Goal: Task Accomplishment & Management: Use online tool/utility

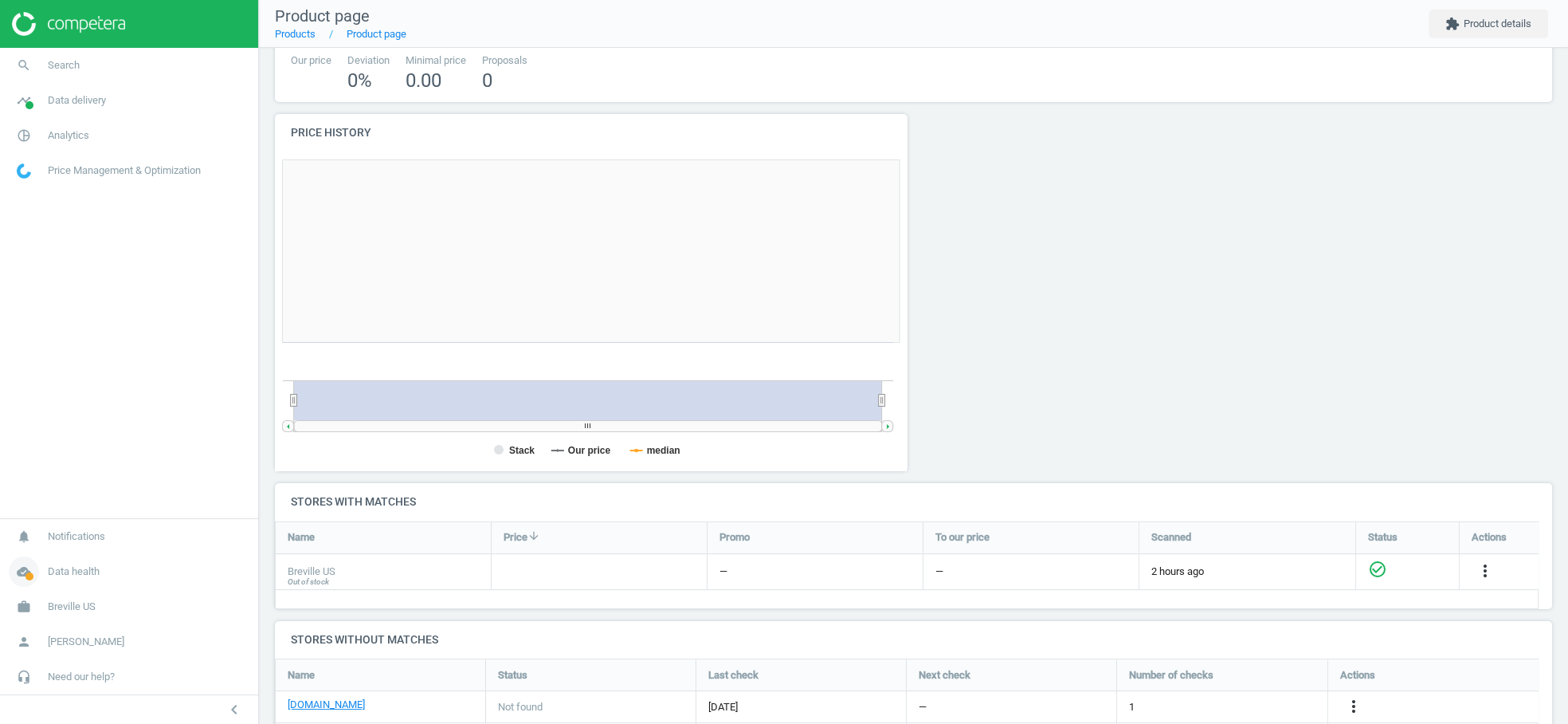
scroll to position [8, 8]
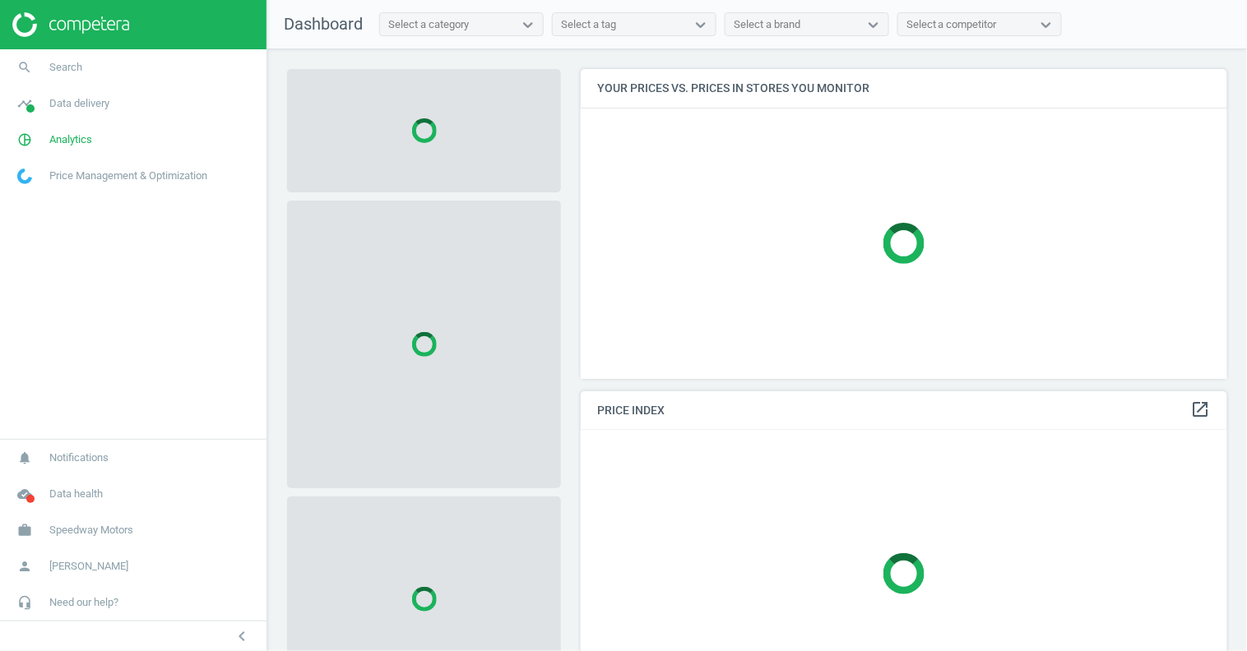
scroll to position [337, 662]
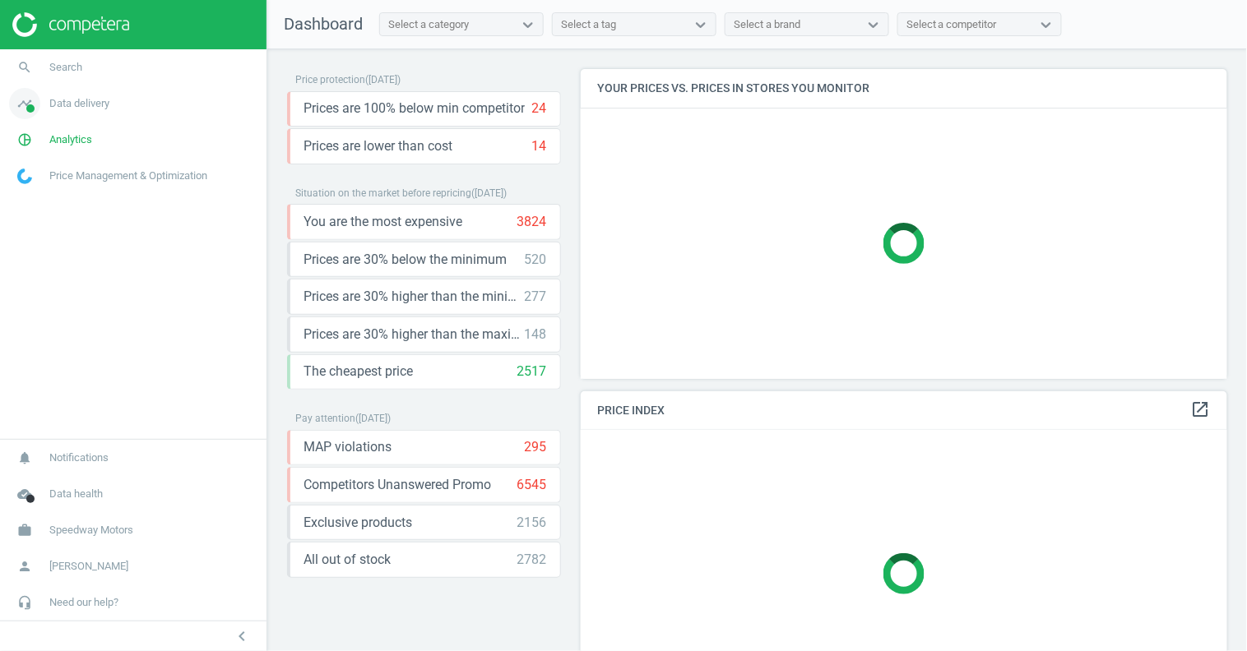
click at [86, 109] on span "Data delivery" at bounding box center [79, 103] width 60 height 15
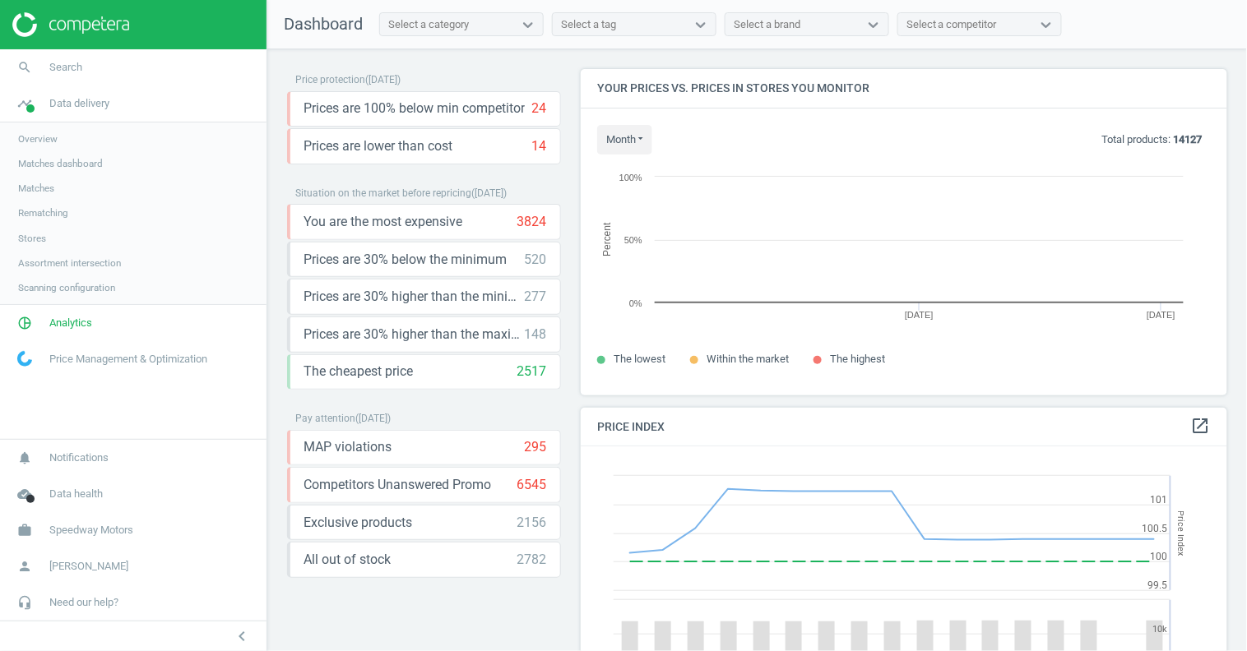
scroll to position [407, 662]
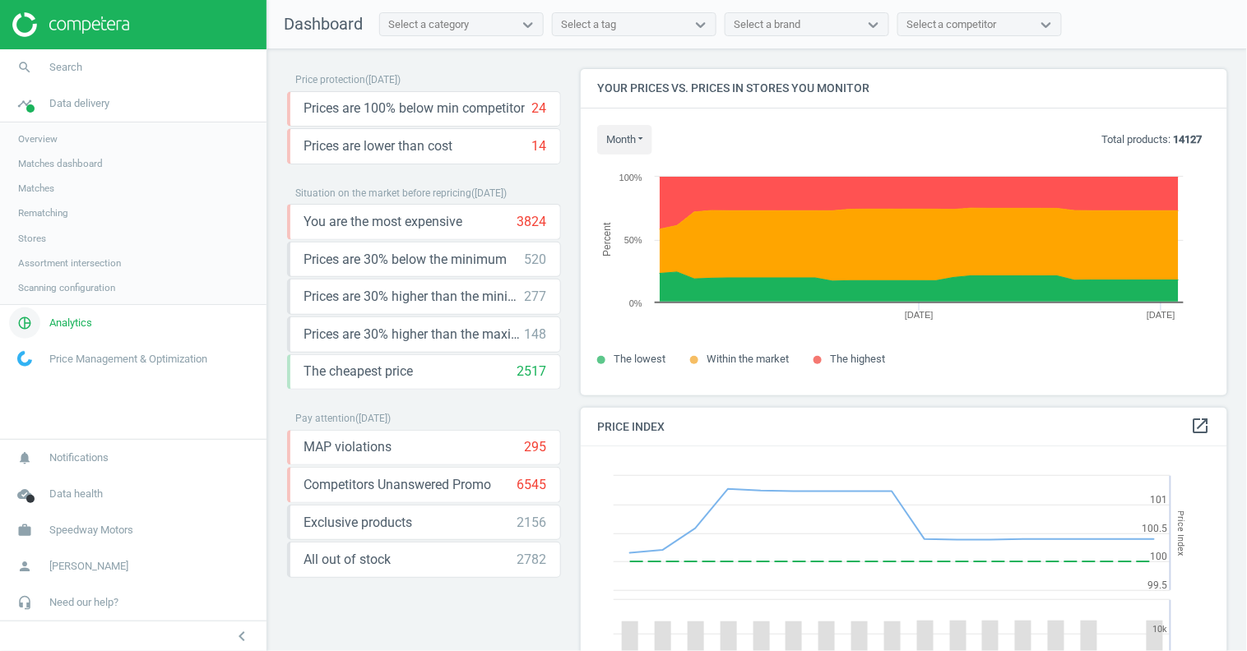
click at [69, 322] on span "Analytics" at bounding box center [70, 323] width 43 height 15
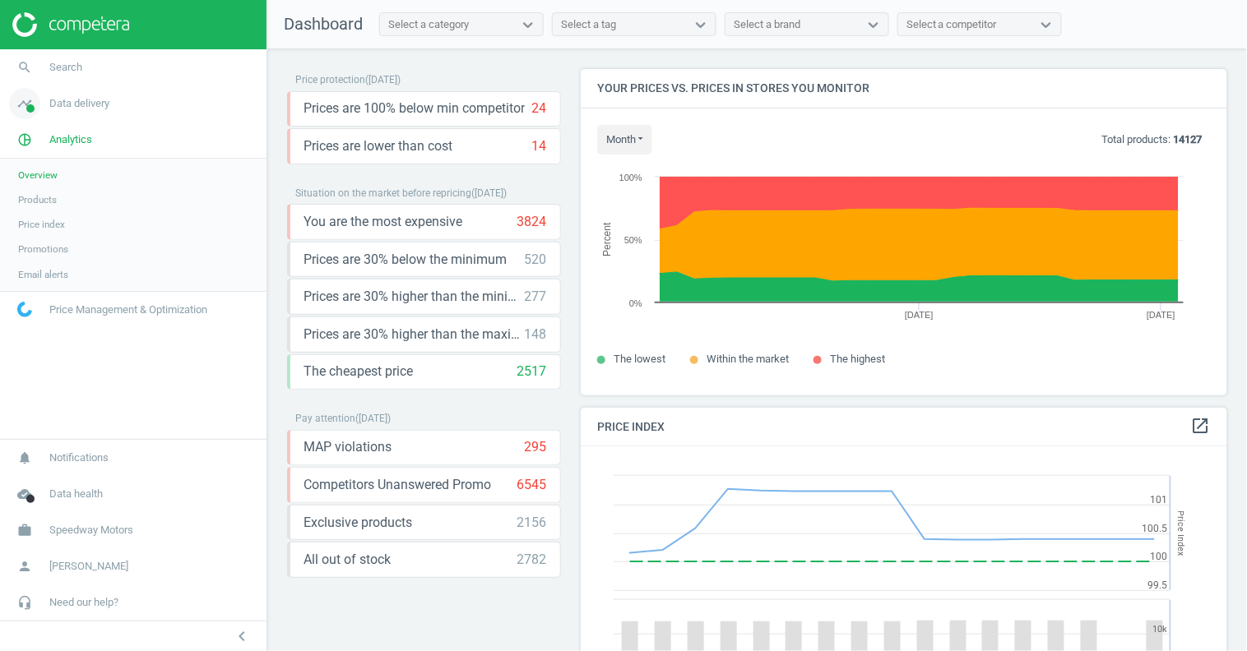
click at [72, 108] on span "Data delivery" at bounding box center [79, 103] width 60 height 15
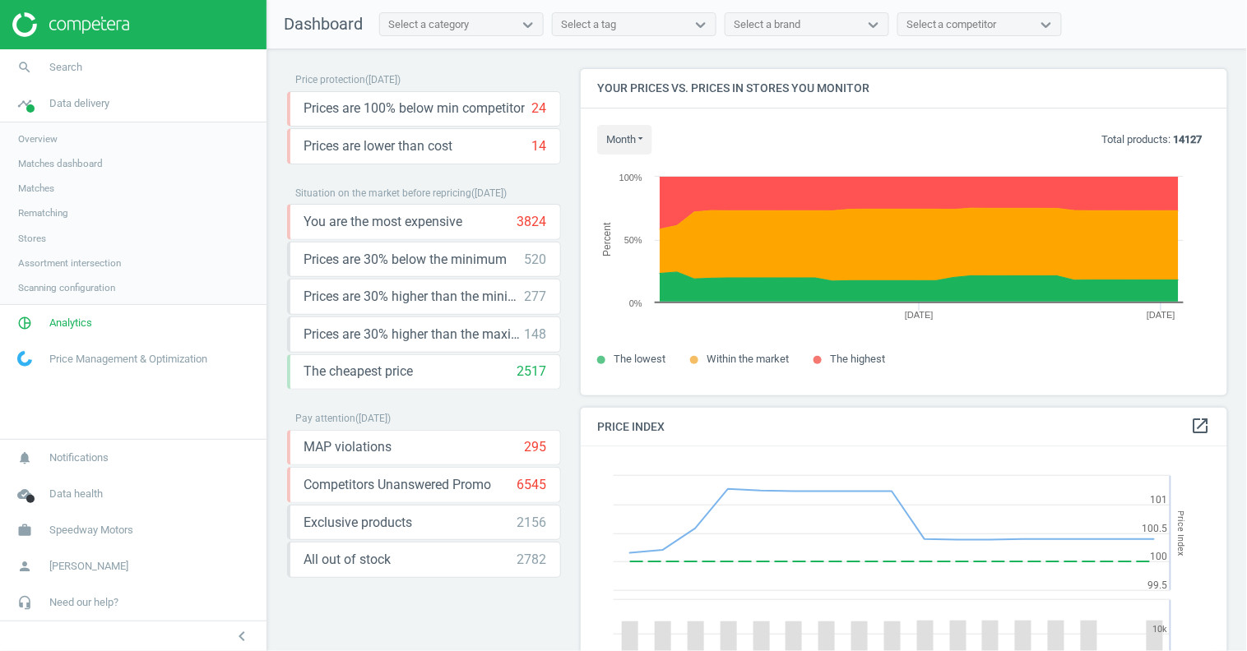
click at [46, 187] on span "Matches" at bounding box center [36, 188] width 36 height 13
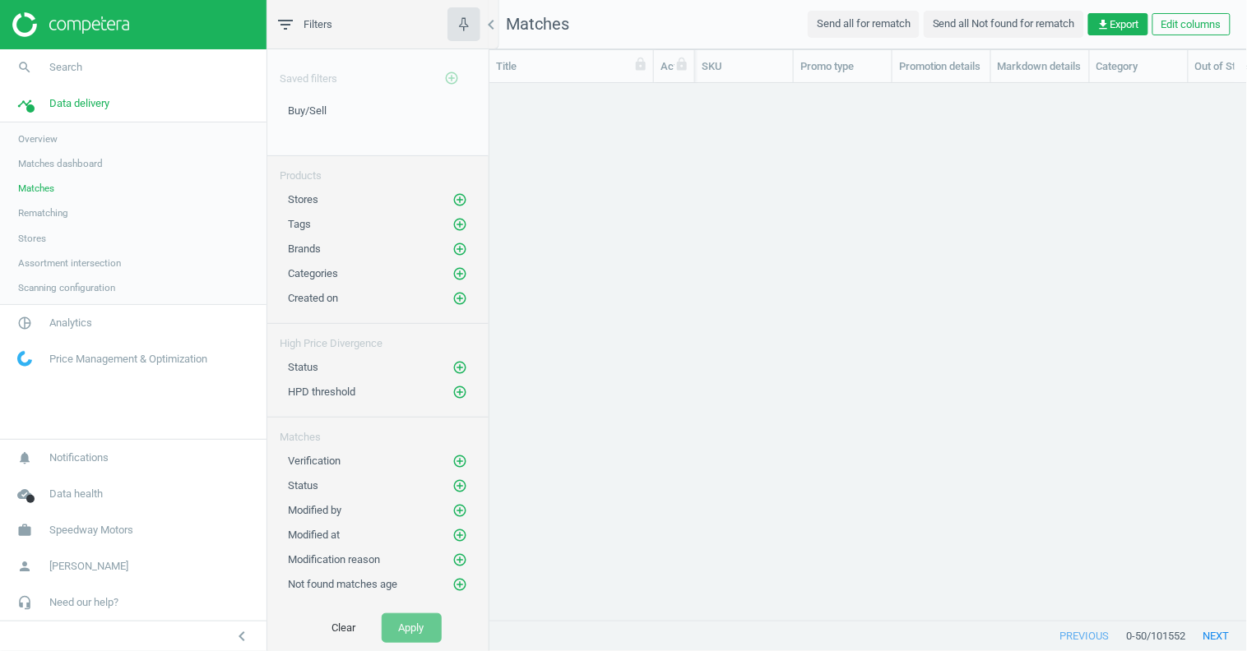
scroll to position [511, 744]
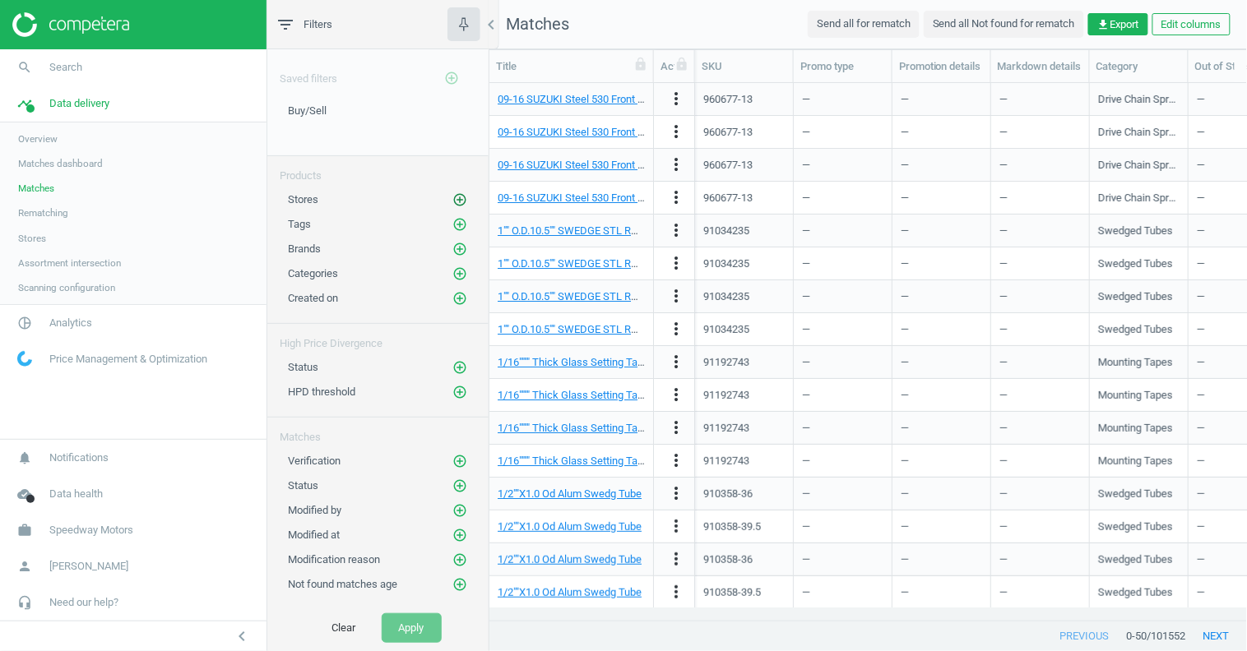
click at [452, 197] on icon "add_circle_outline" at bounding box center [459, 199] width 15 height 15
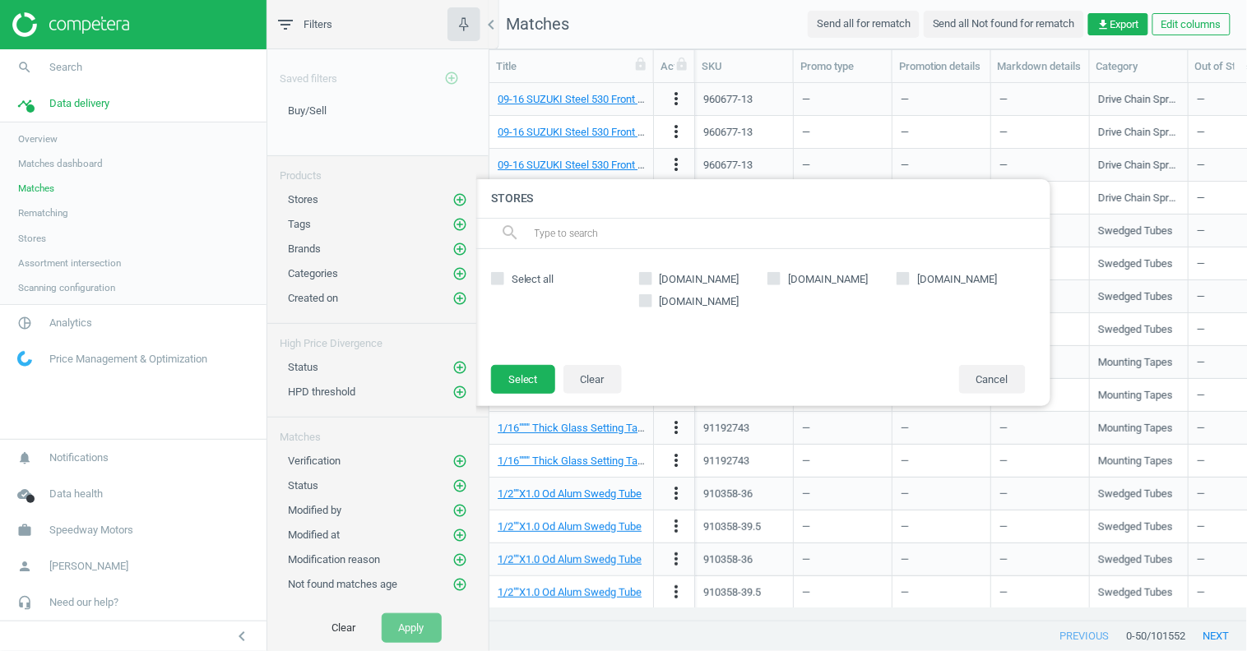
click at [641, 275] on input "summitracing.com" at bounding box center [645, 278] width 11 height 11
checkbox input "true"
click at [540, 373] on button "Select" at bounding box center [523, 380] width 64 height 30
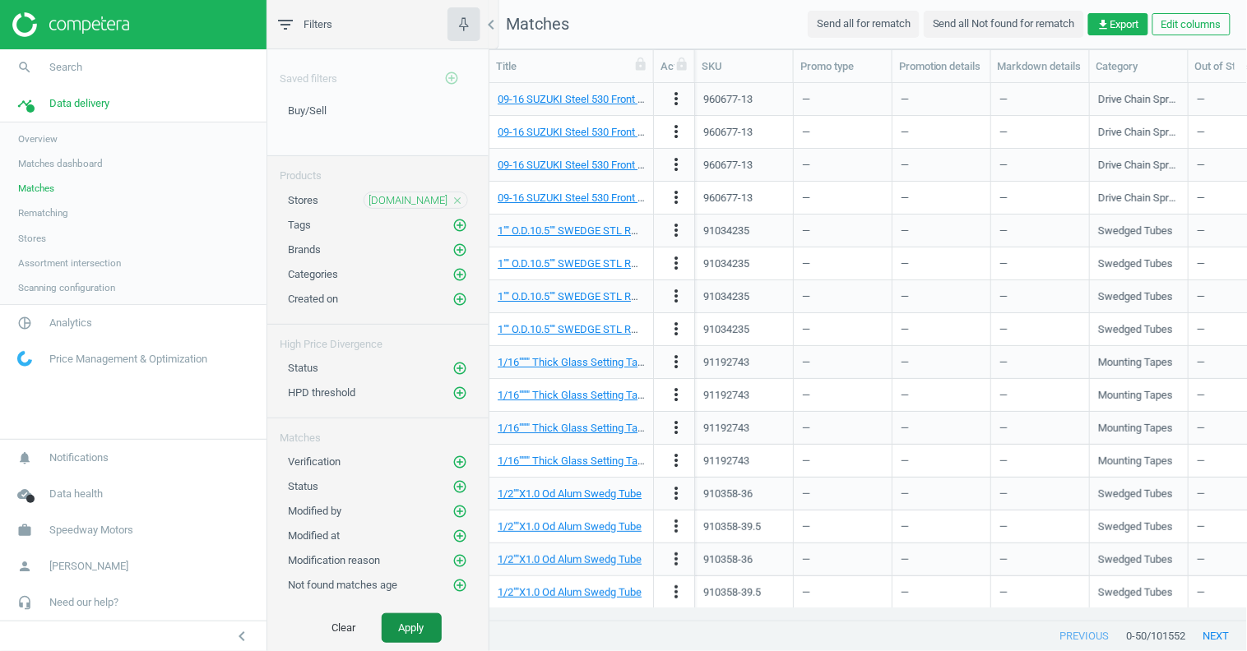
click at [433, 626] on button "Apply" at bounding box center [412, 628] width 60 height 30
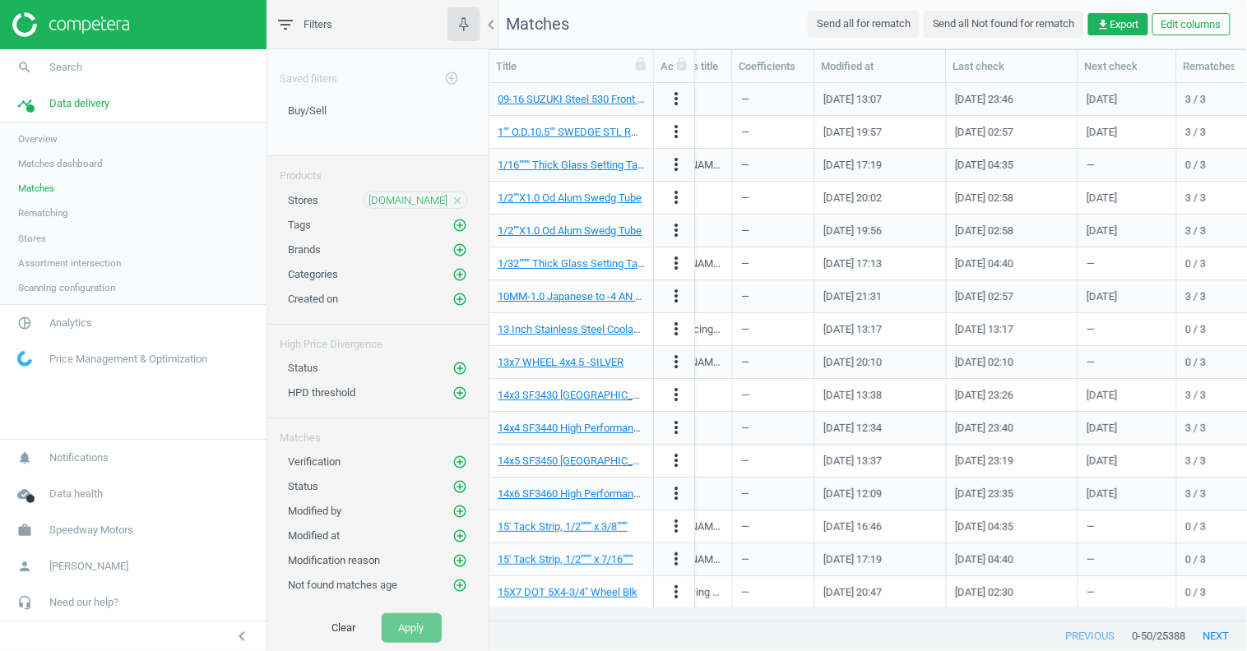
scroll to position [0, 2288]
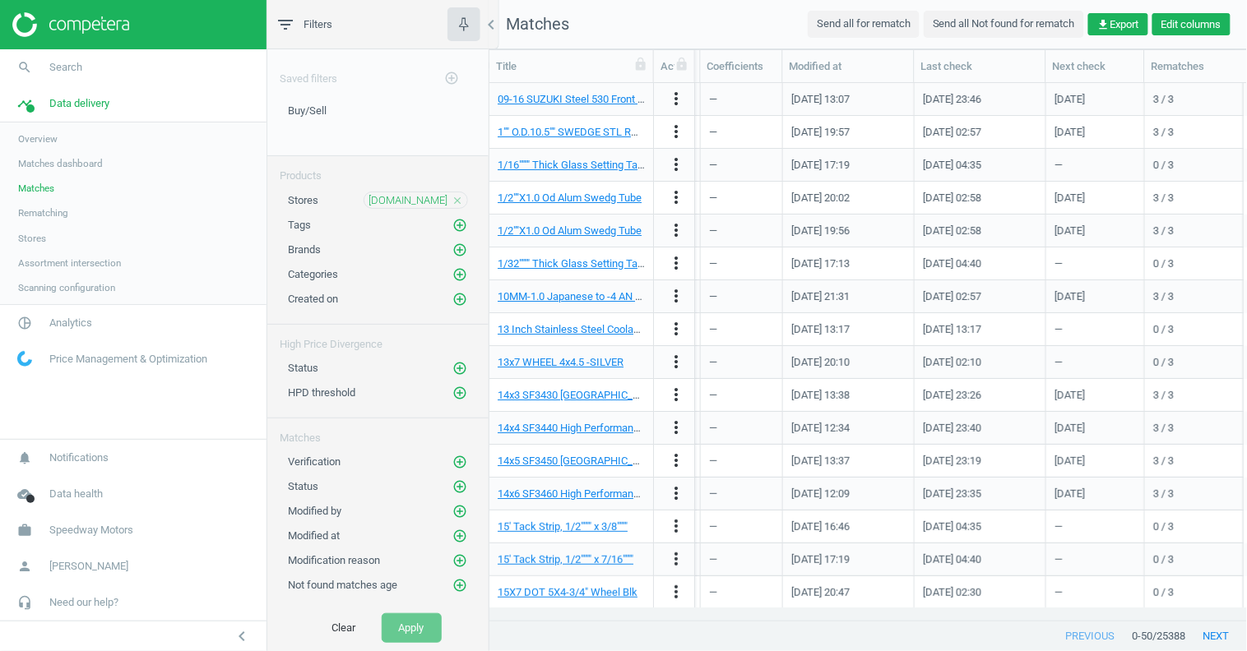
click at [1188, 22] on button "Edit columns" at bounding box center [1191, 24] width 78 height 23
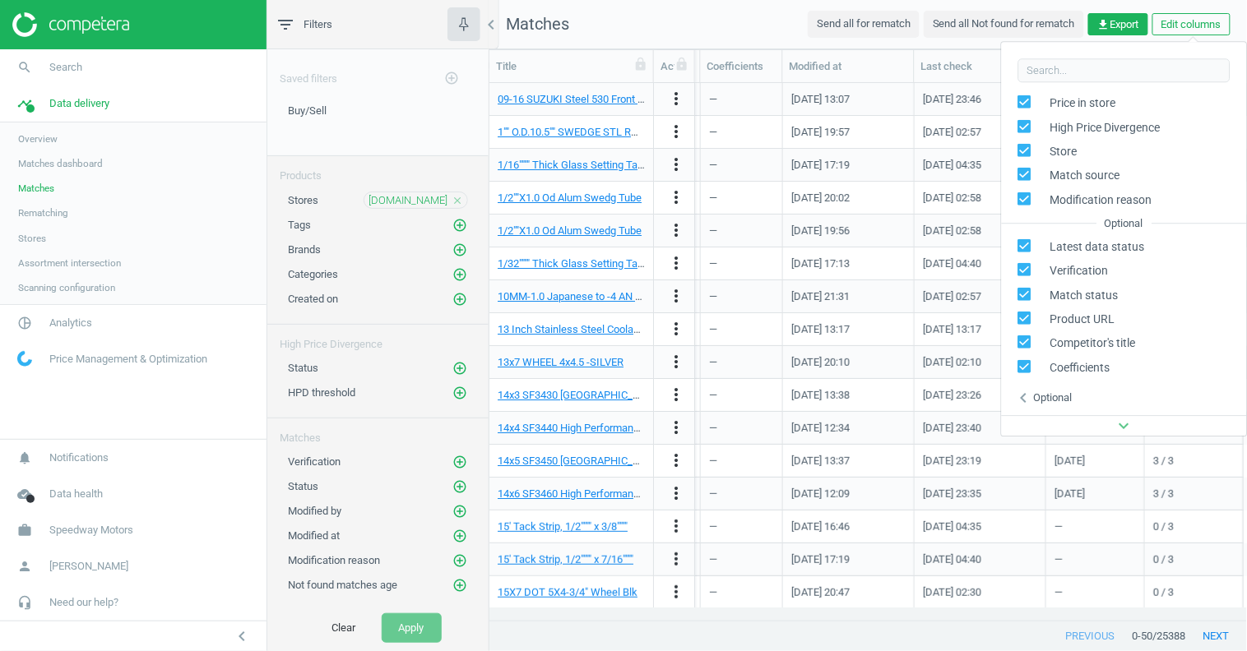
scroll to position [0, 0]
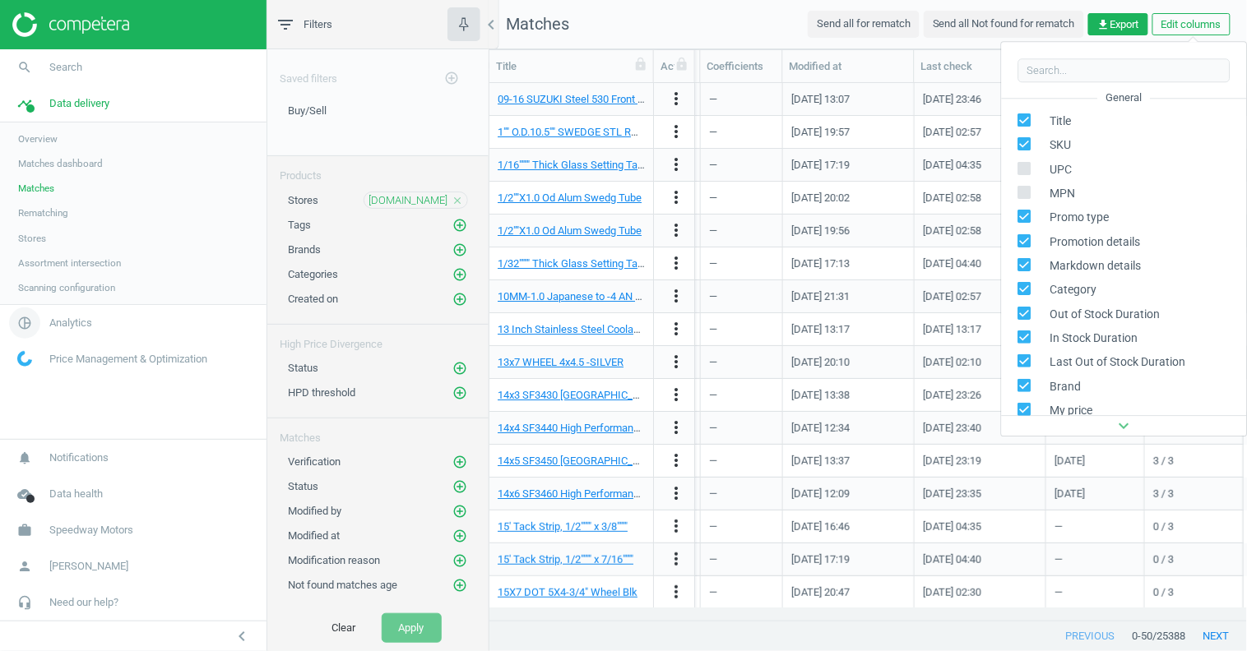
click at [72, 327] on span "Analytics" at bounding box center [70, 323] width 43 height 15
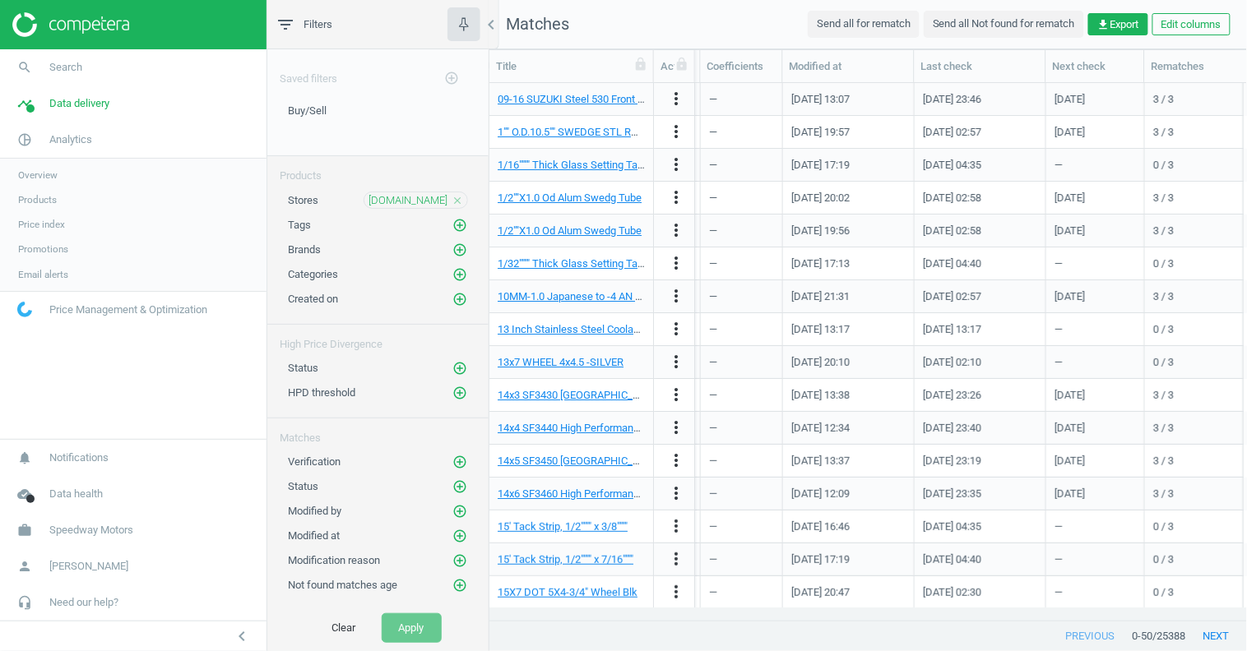
click at [44, 198] on span "Products" at bounding box center [37, 199] width 39 height 13
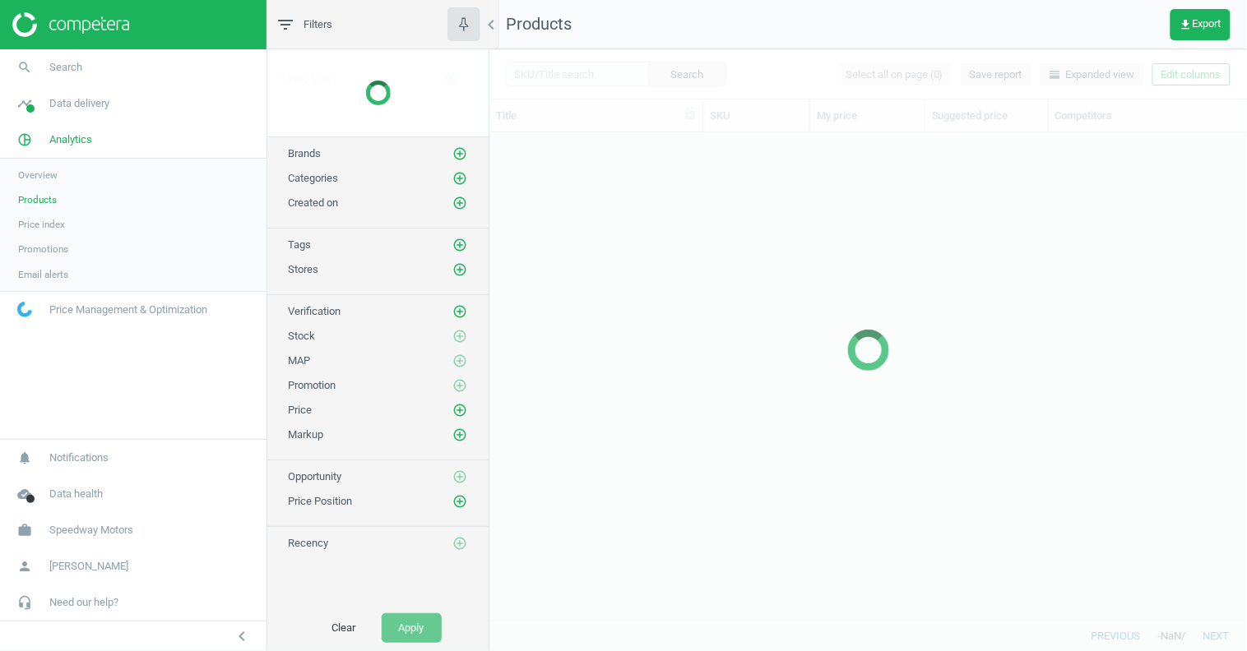
scroll to position [461, 744]
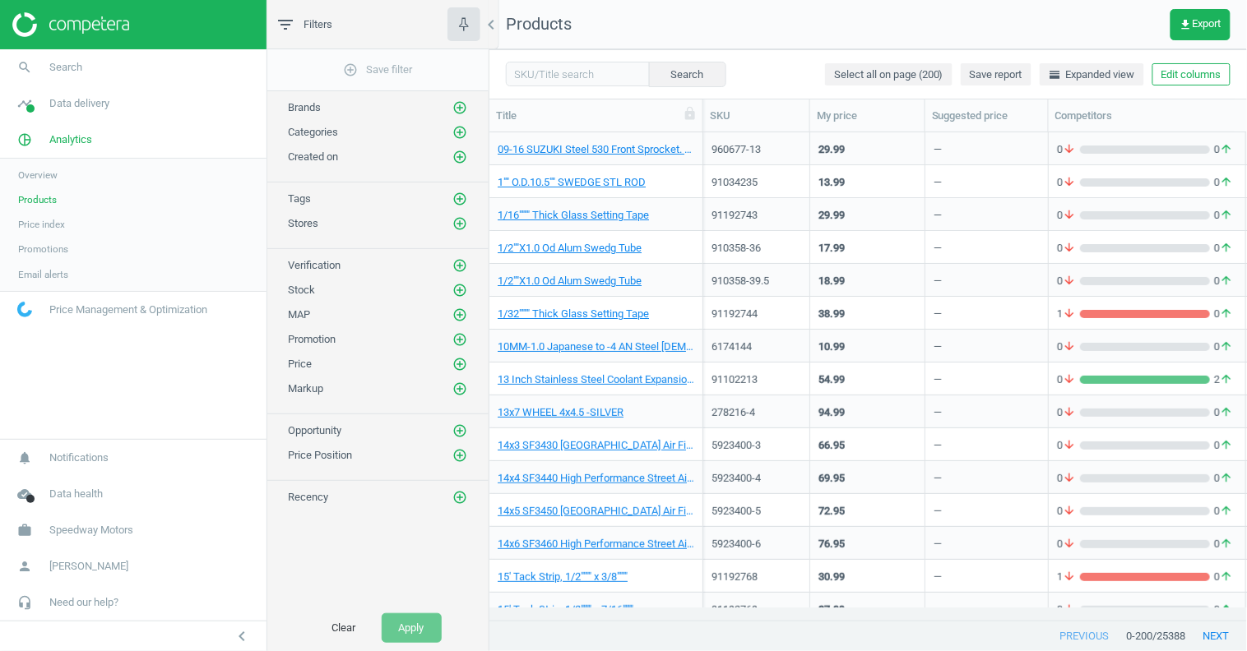
click at [1201, 78] on button "Edit columns" at bounding box center [1191, 74] width 78 height 23
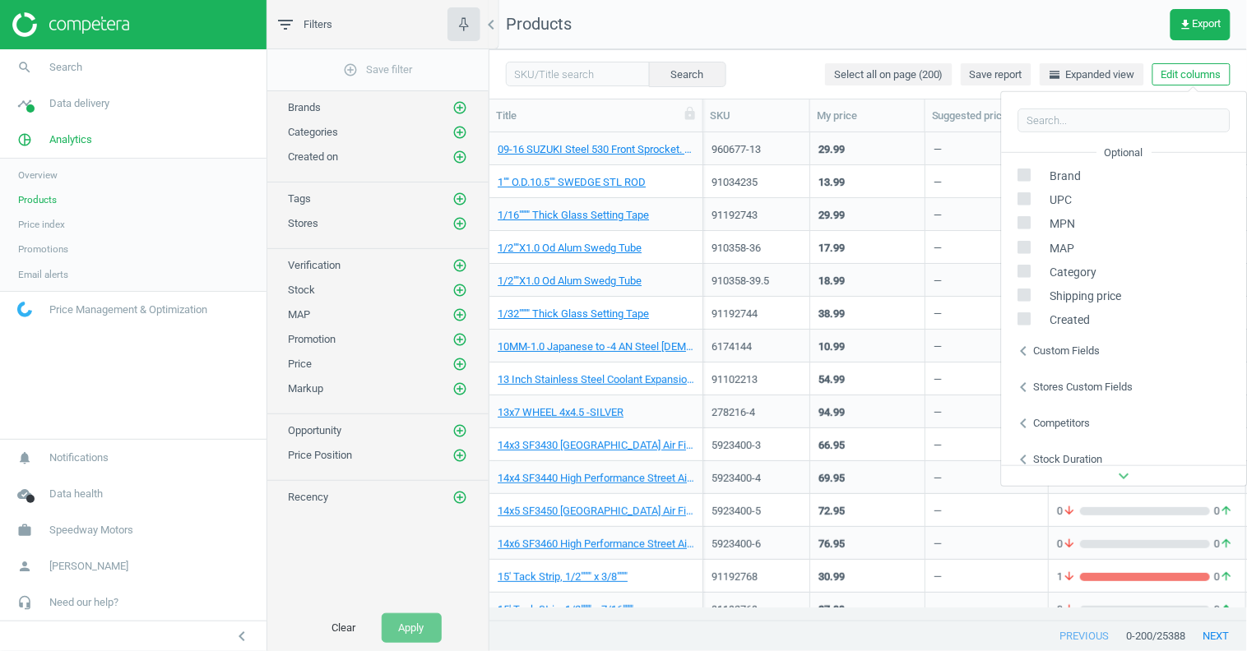
scroll to position [223, 0]
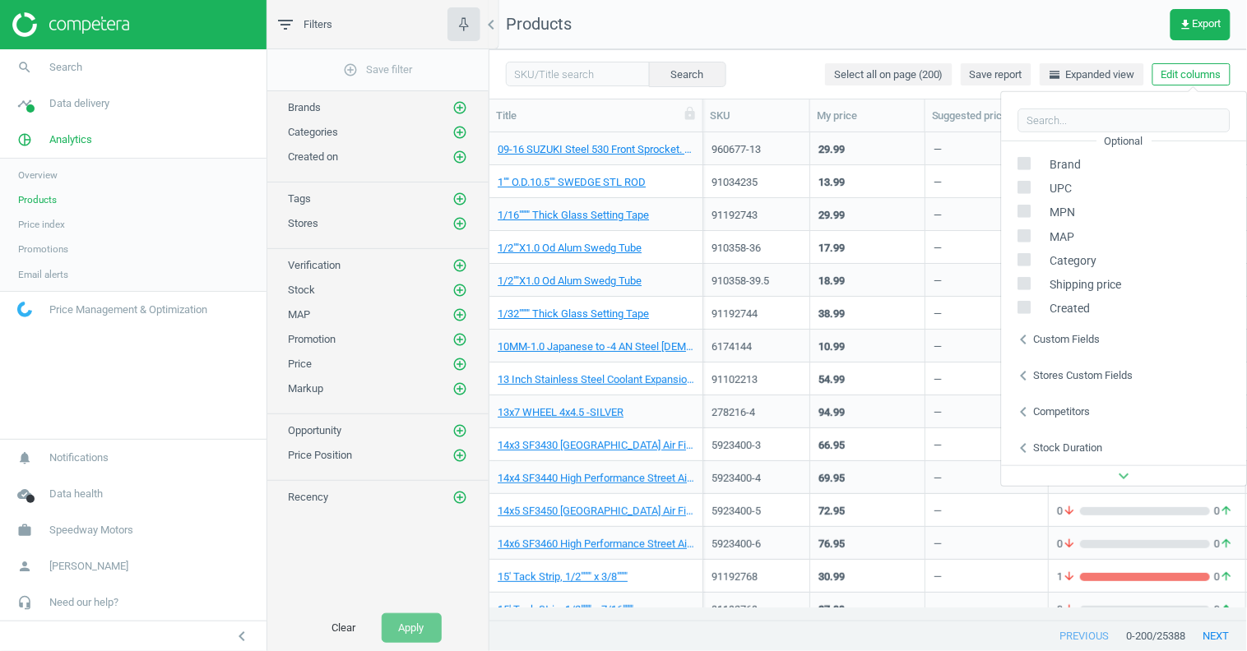
click at [1085, 376] on div "Stores custom fields" at bounding box center [1083, 375] width 99 height 15
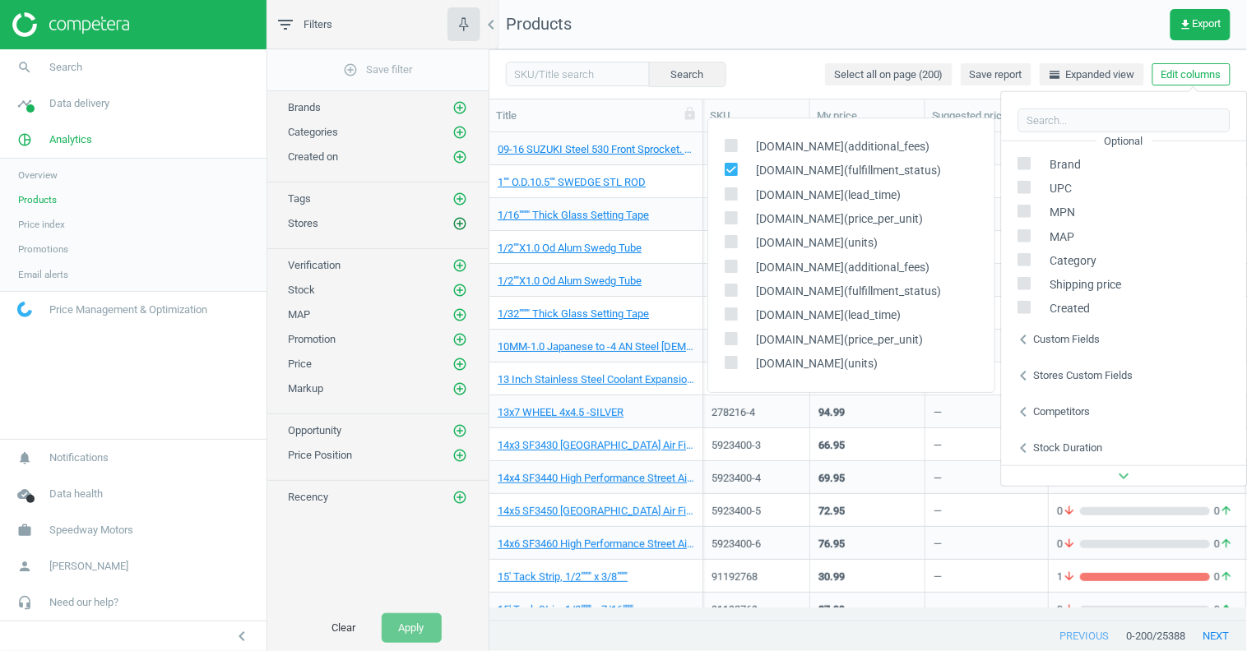
click at [460, 218] on icon "add_circle_outline" at bounding box center [459, 223] width 15 height 15
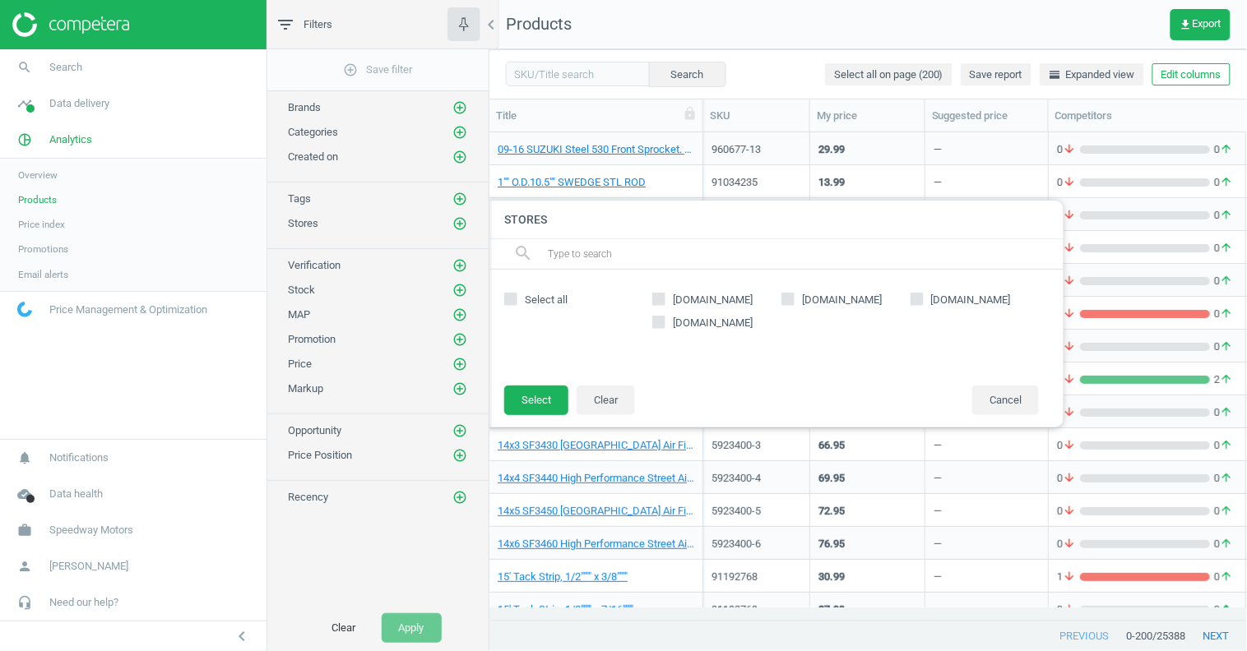
click at [660, 304] on icon at bounding box center [658, 299] width 13 height 13
click at [660, 304] on input "summitracing.com" at bounding box center [659, 299] width 11 height 11
checkbox input "true"
click at [546, 395] on button "Select" at bounding box center [536, 401] width 64 height 30
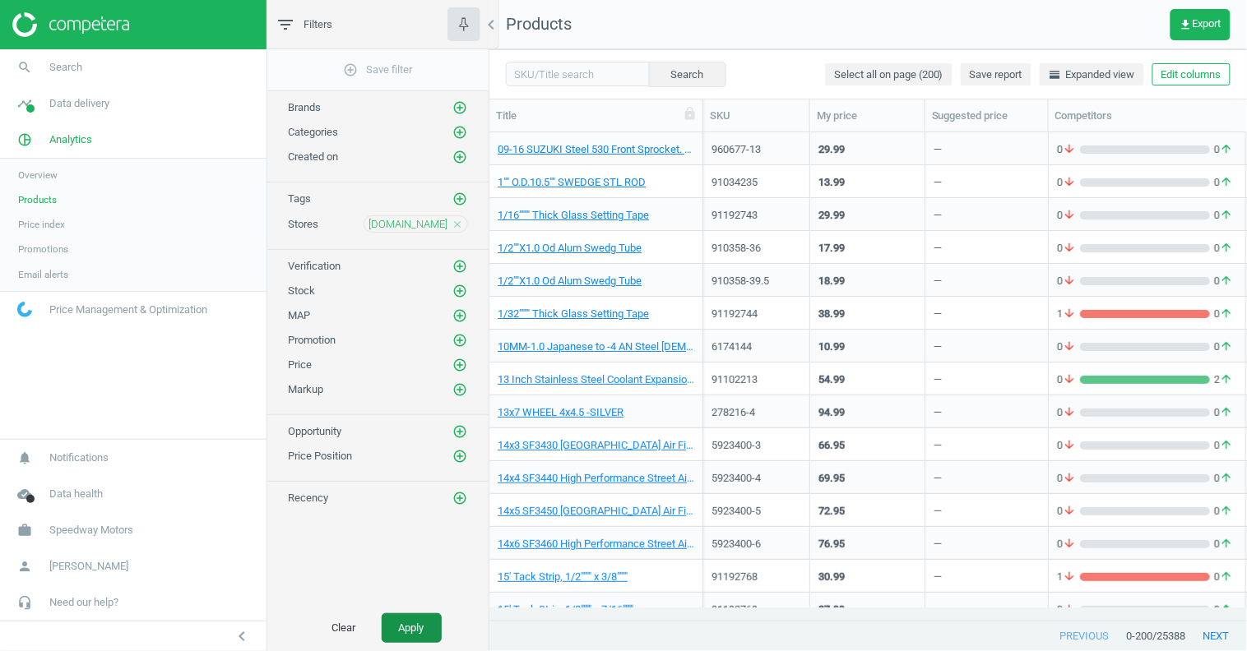
click at [426, 630] on button "Apply" at bounding box center [412, 628] width 60 height 30
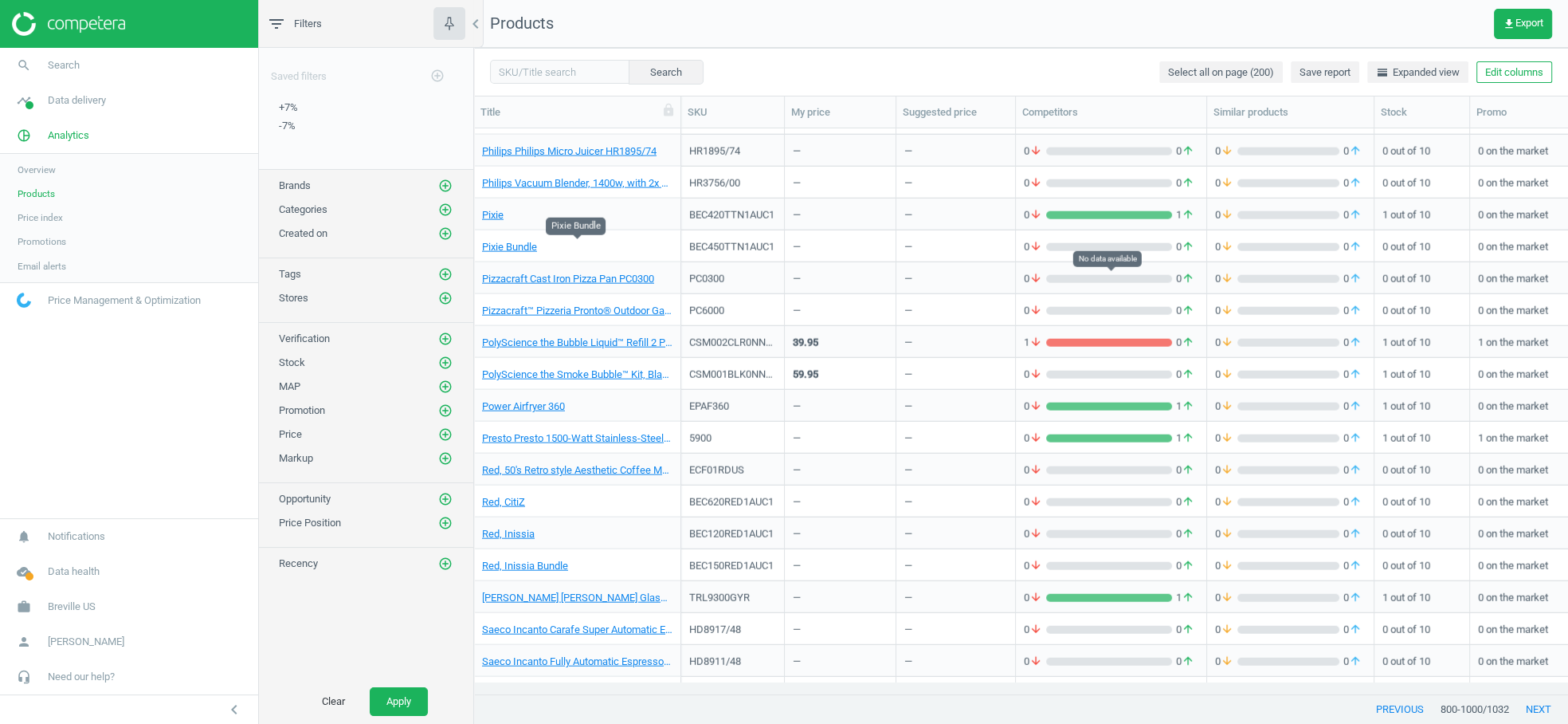
scroll to position [540, 1081]
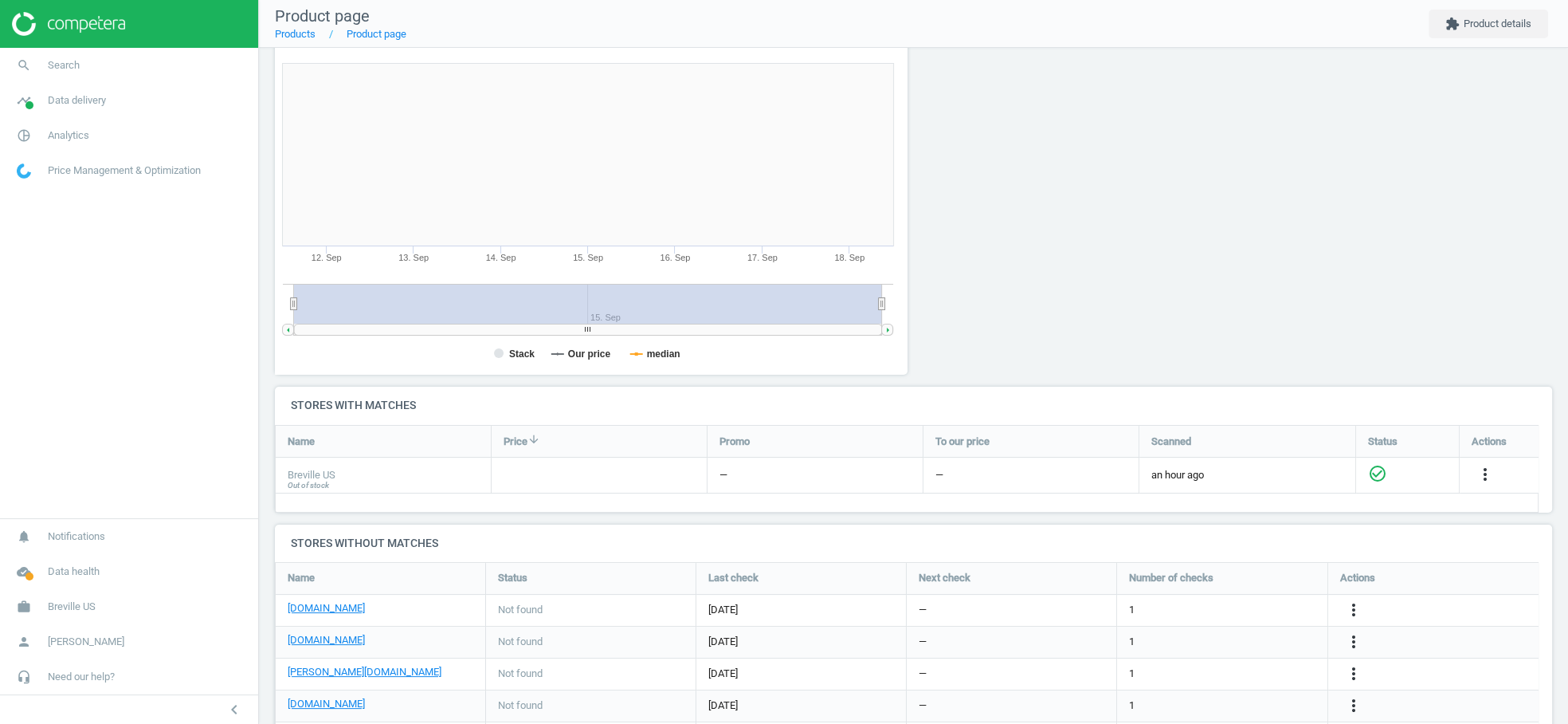
scroll to position [6, 0]
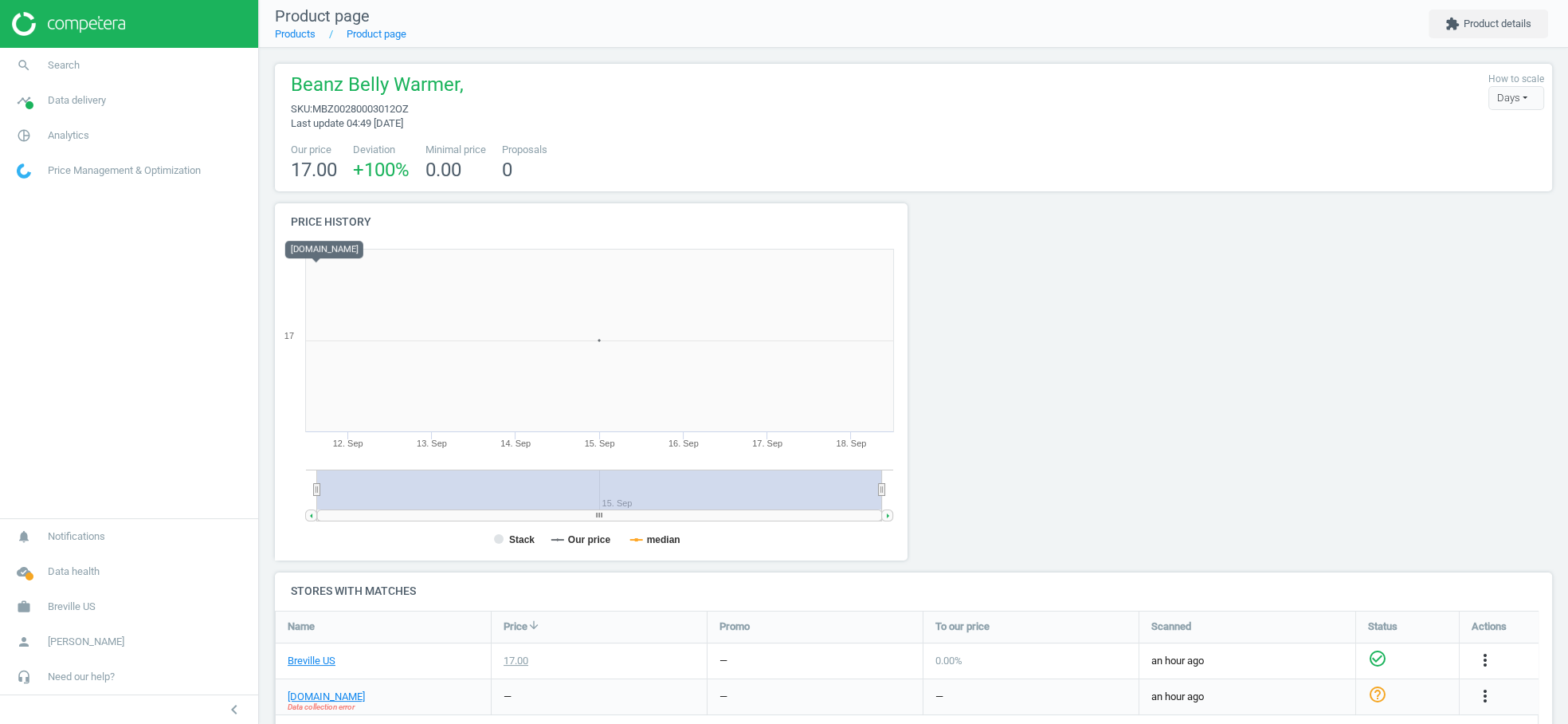
scroll to position [366, 1292]
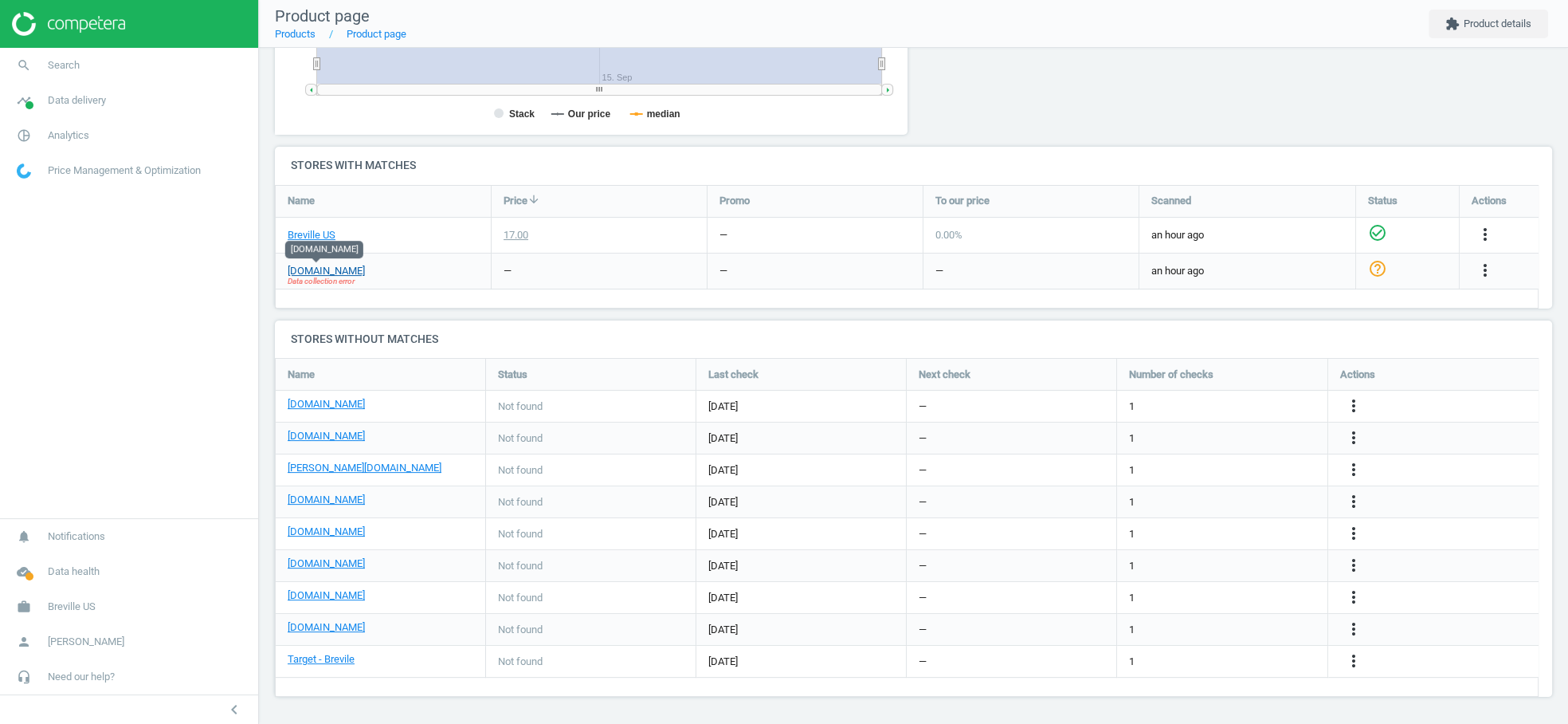
click at [322, 272] on link "[DOMAIN_NAME]" at bounding box center [327, 270] width 78 height 15
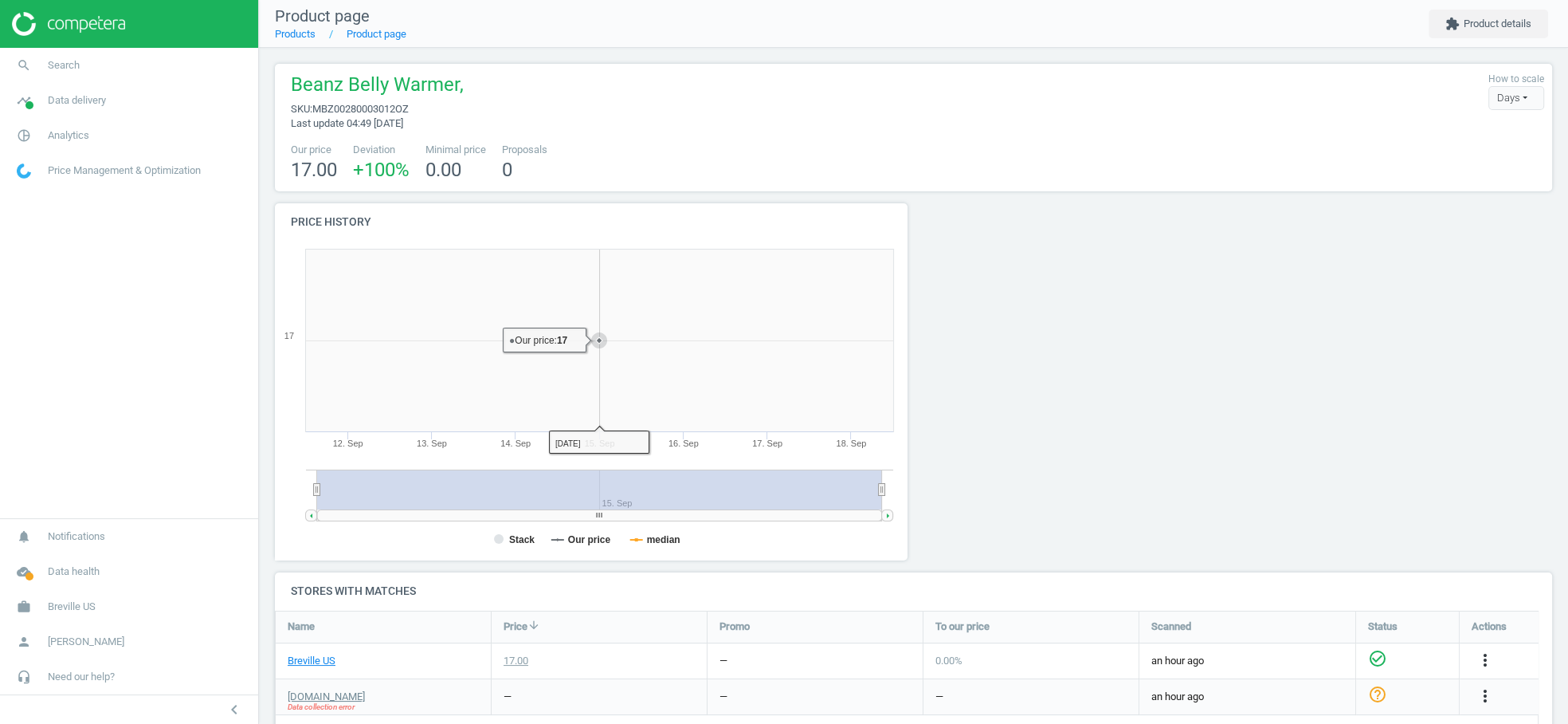
scroll to position [0, 0]
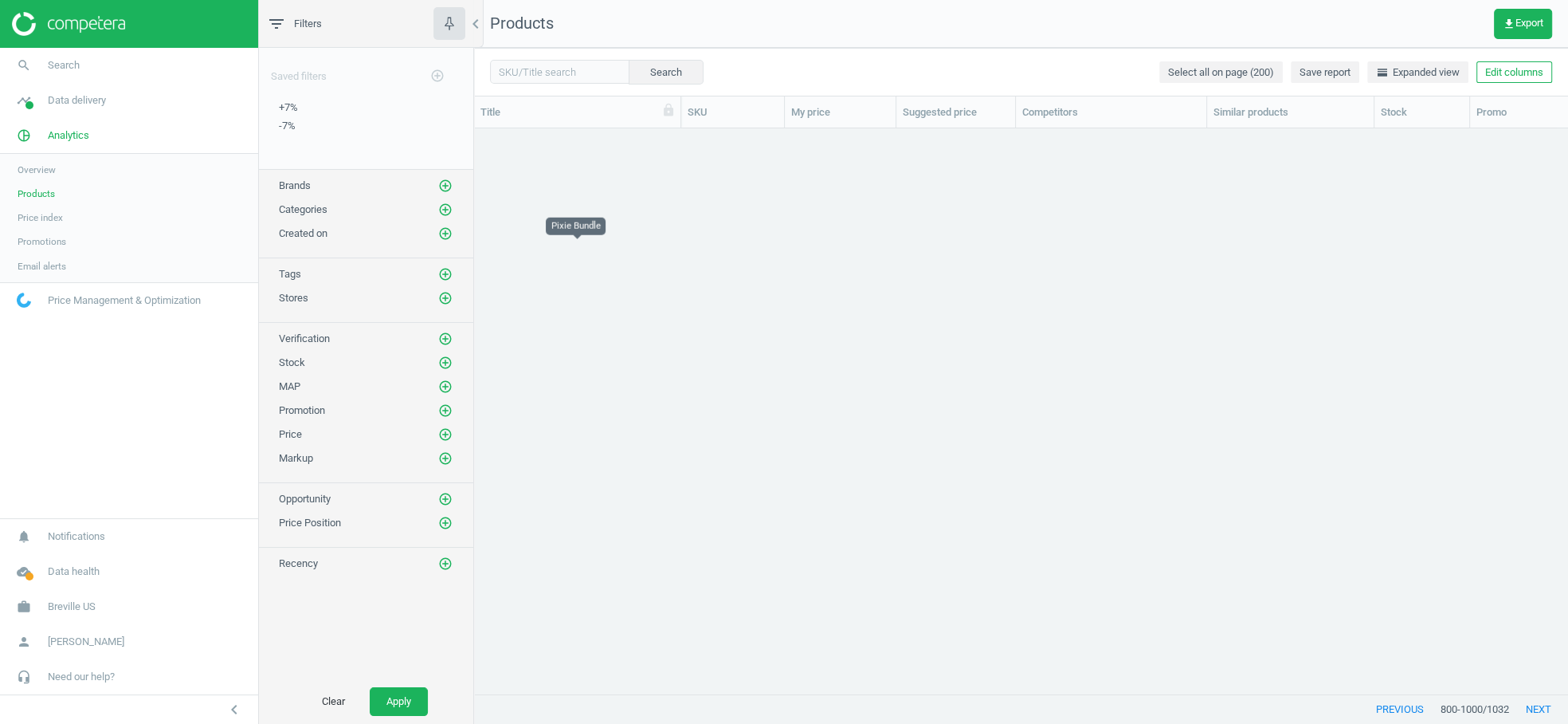
scroll to position [540, 1081]
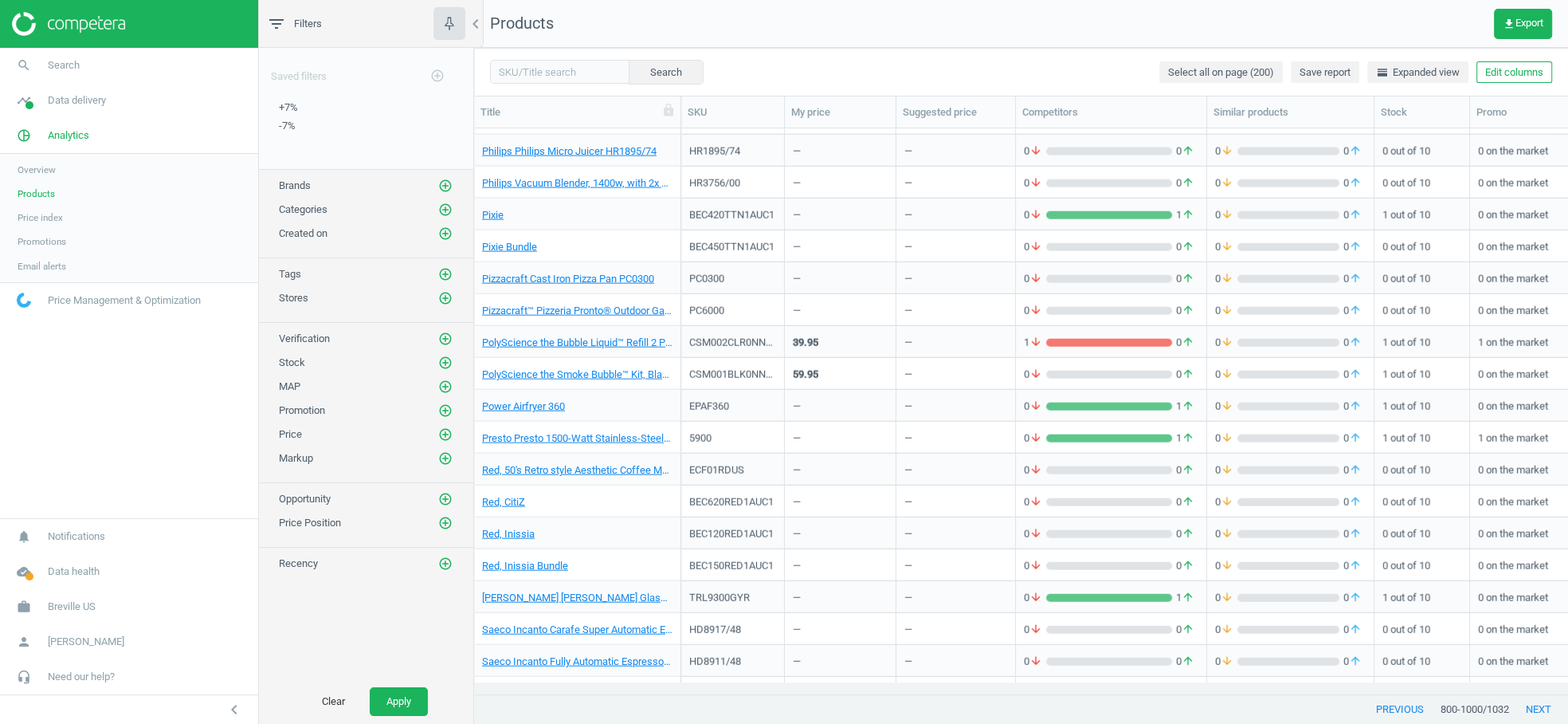
click at [34, 173] on span "Overview" at bounding box center [36, 170] width 38 height 13
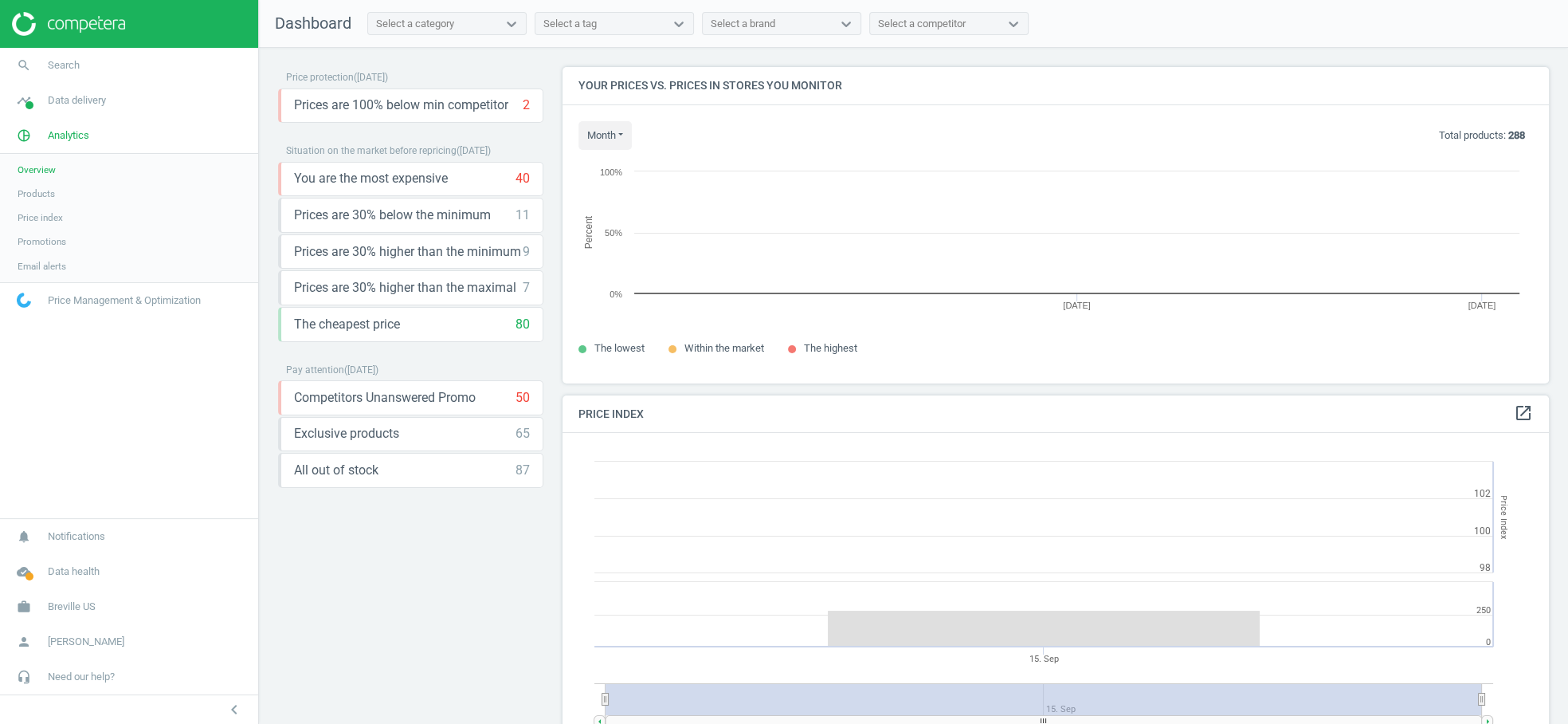
scroll to position [394, 1001]
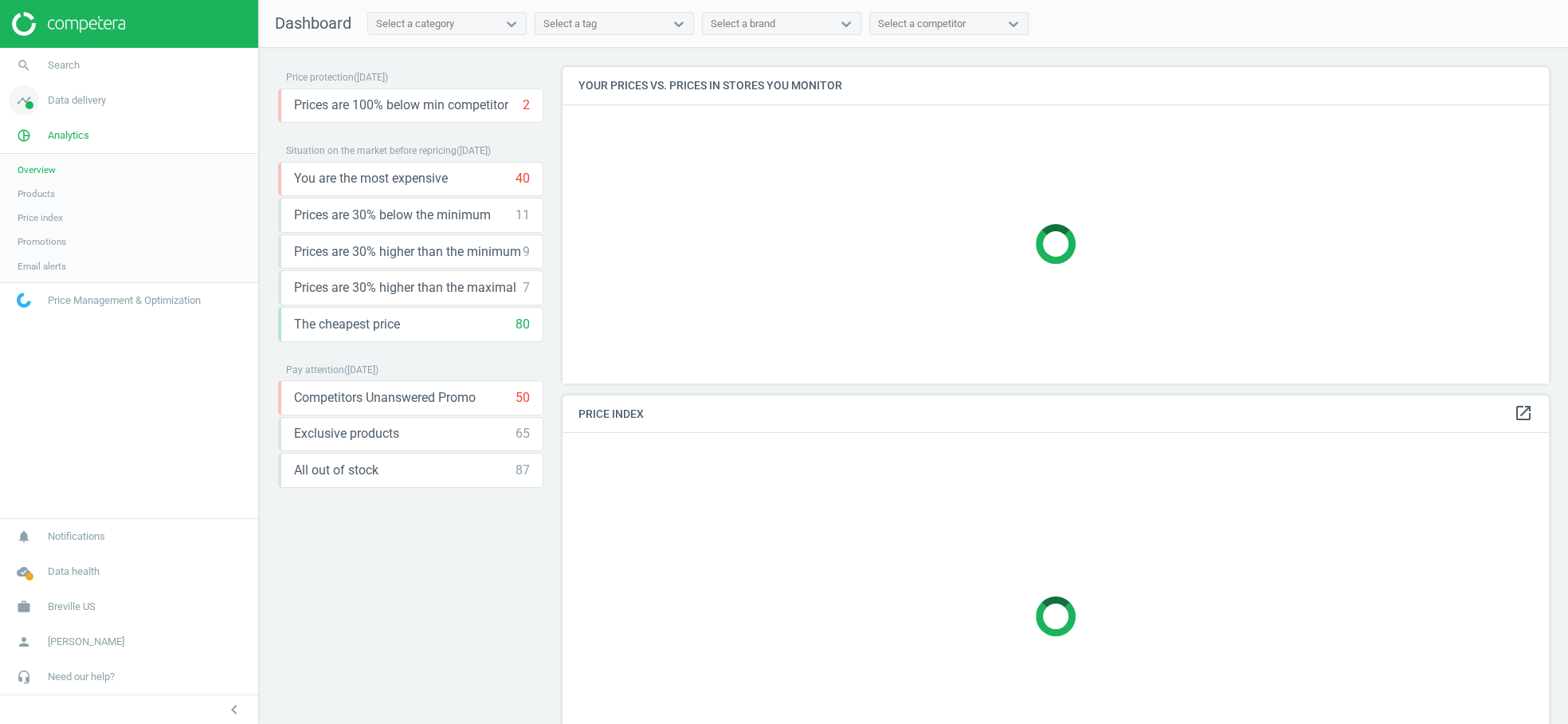
click at [98, 104] on span "Data delivery" at bounding box center [77, 100] width 58 height 15
click at [54, 134] on span "Overview" at bounding box center [36, 134] width 38 height 13
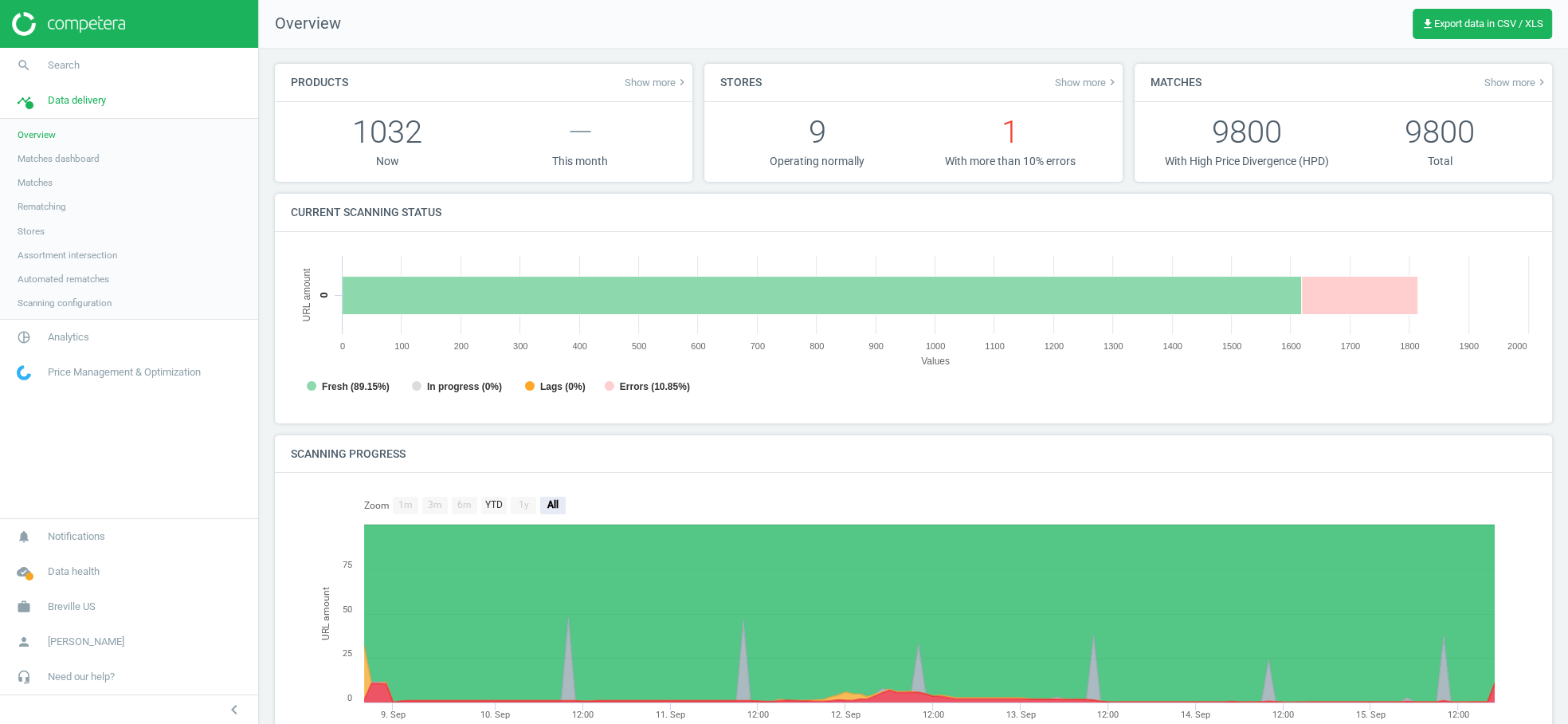
scroll to position [347, 1260]
click at [42, 181] on span "Matches" at bounding box center [35, 182] width 35 height 13
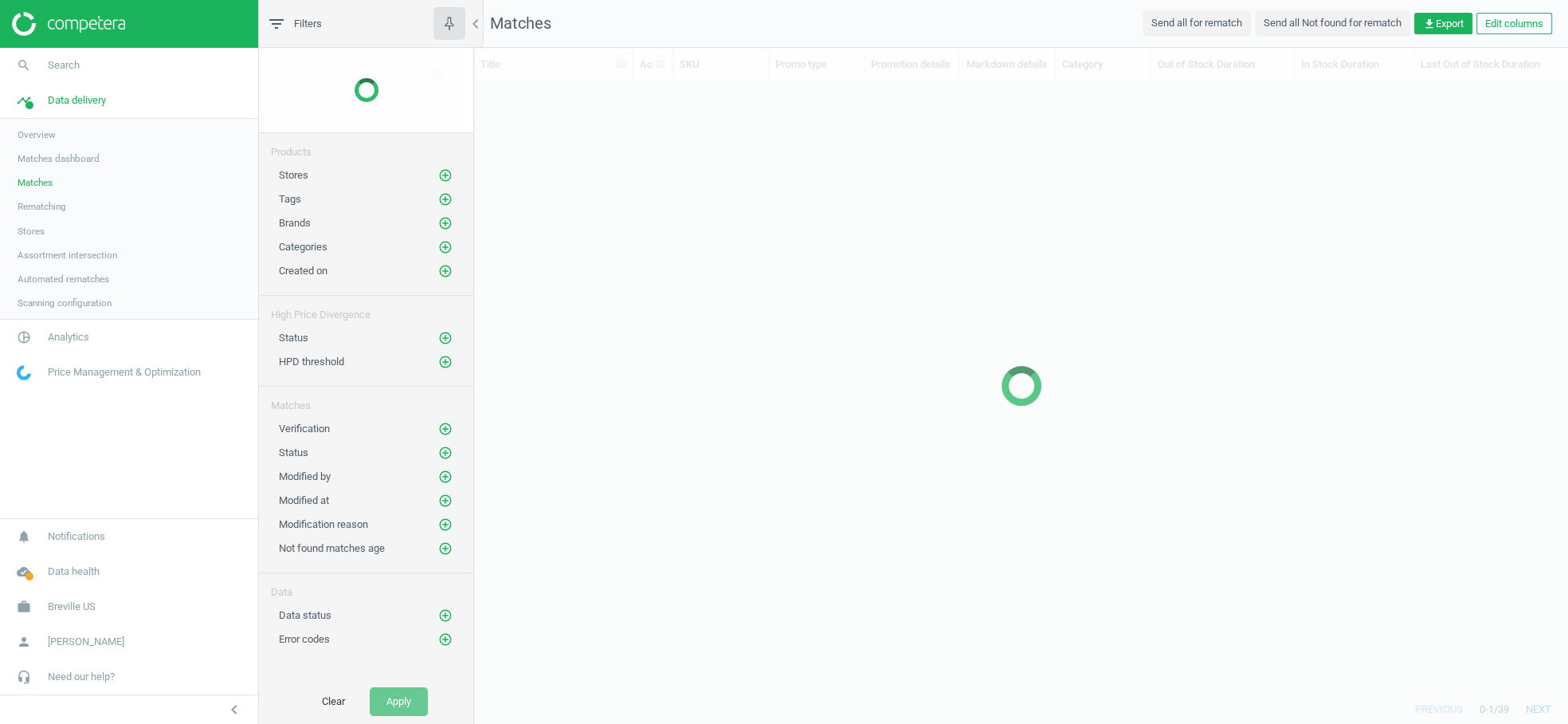
scroll to position [587, 1081]
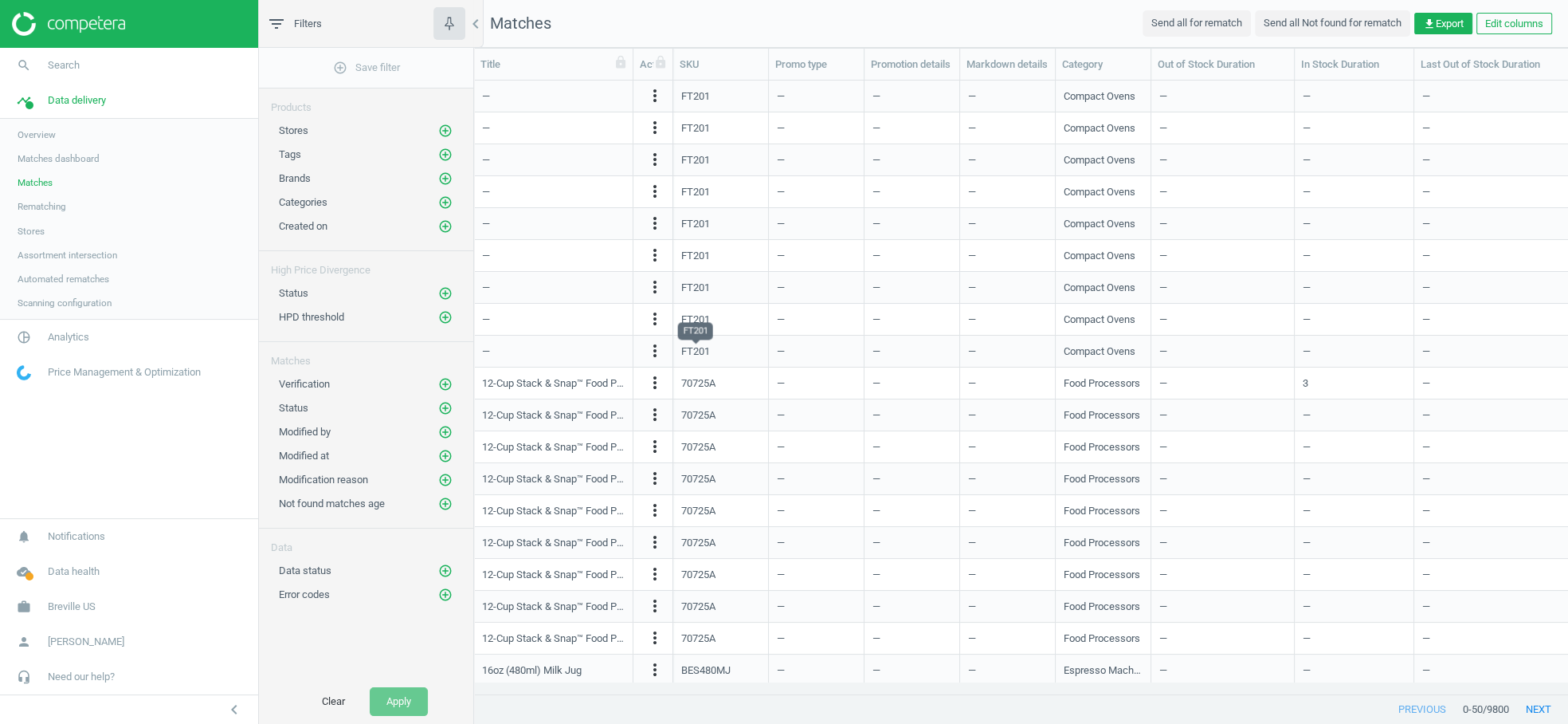
click at [706, 351] on div "FT201" at bounding box center [696, 351] width 29 height 15
copy div "FT201"
click at [70, 331] on span "Analytics" at bounding box center [68, 336] width 42 height 15
click at [48, 195] on span "Products" at bounding box center [36, 193] width 38 height 13
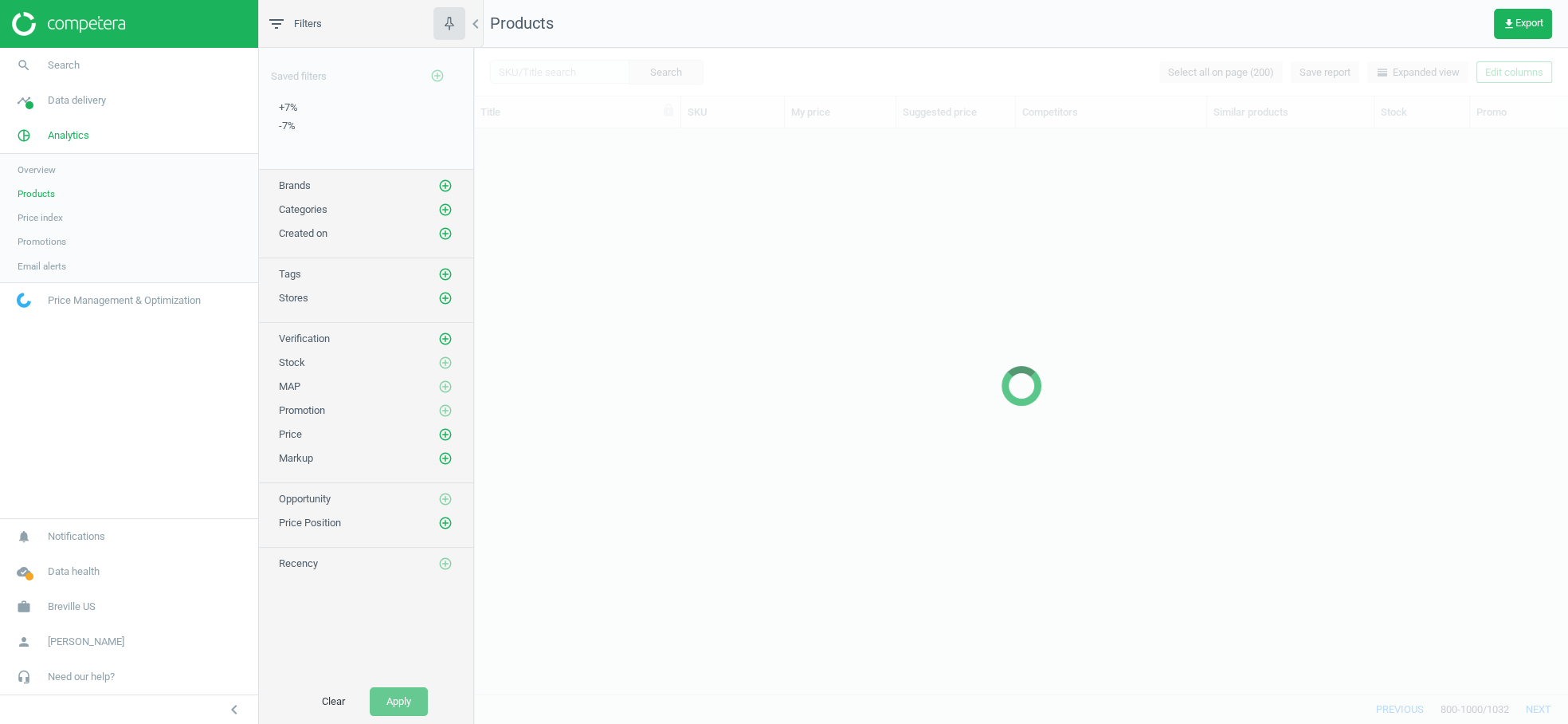
scroll to position [540, 1081]
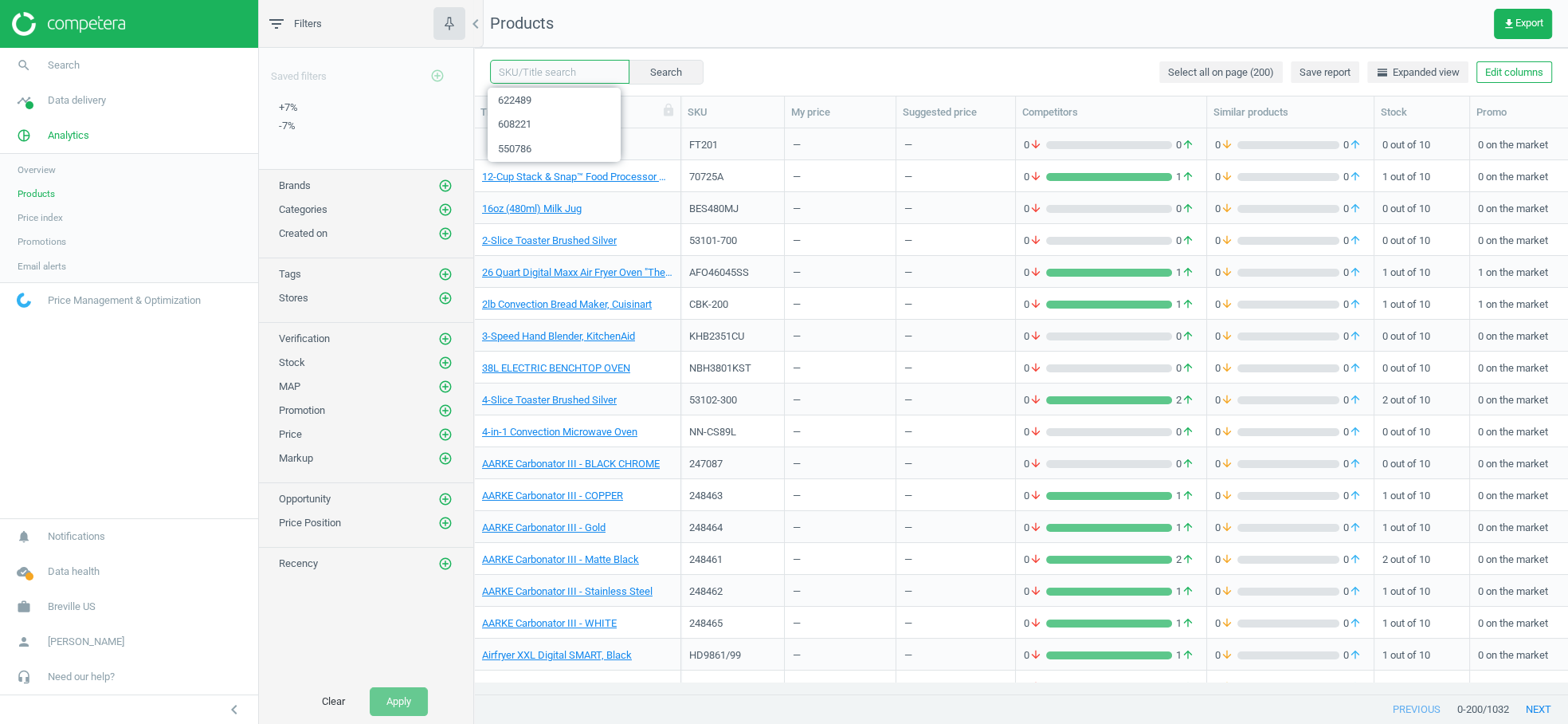
click at [554, 72] on input "text" at bounding box center [560, 72] width 140 height 24
paste input "MBZ00200003012OZ"
type input "MBZ00200003012OZ"
click at [647, 69] on button "Search" at bounding box center [665, 72] width 75 height 24
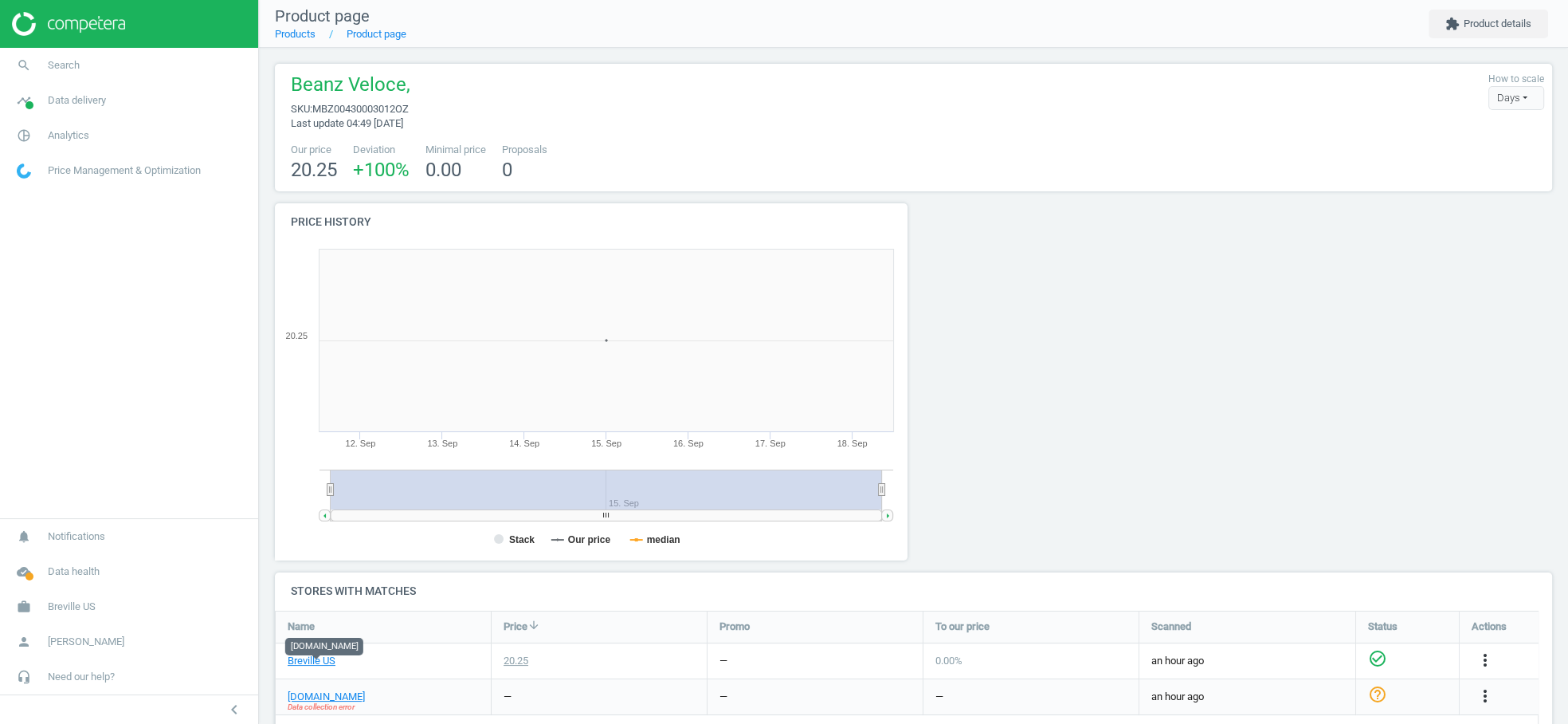
scroll to position [366, 1292]
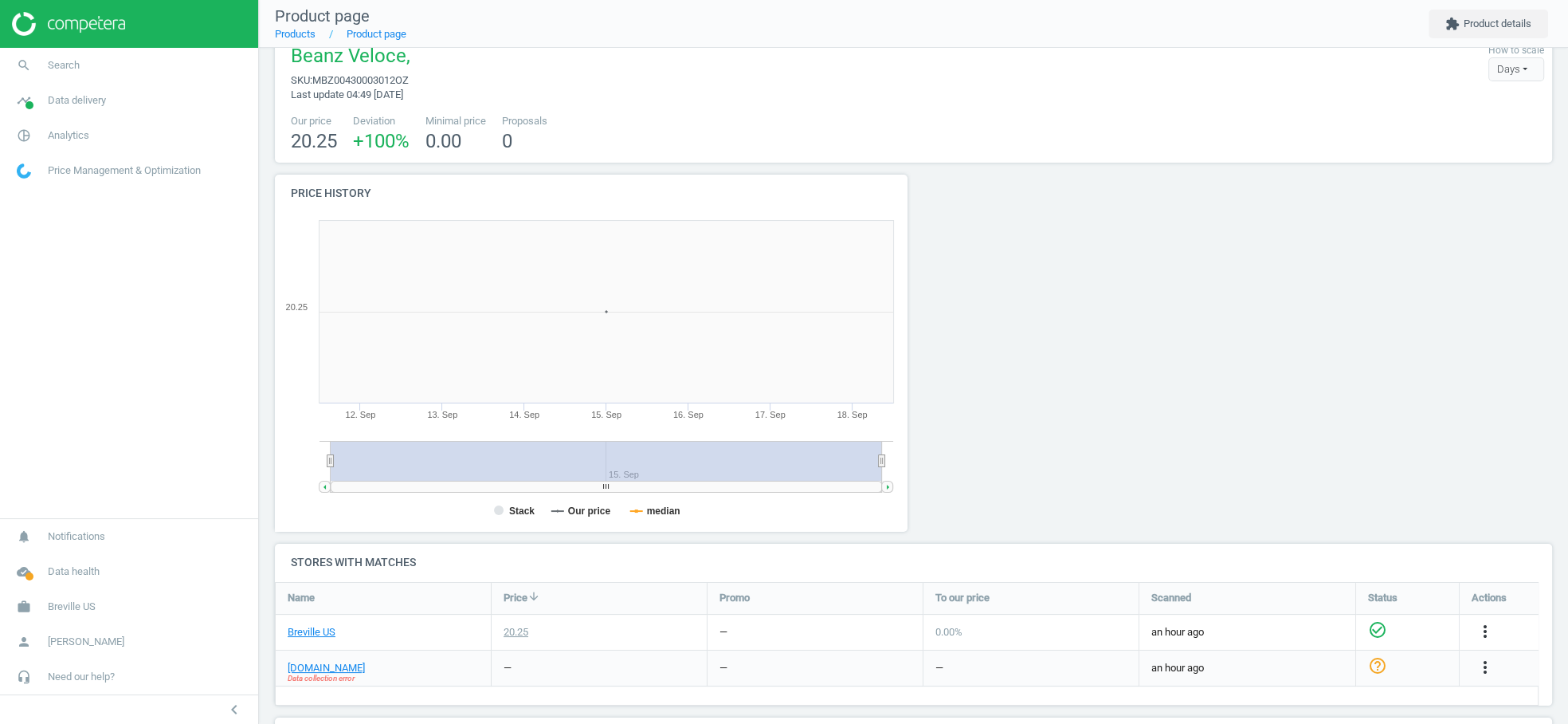
click at [344, 66] on span "Beanz Veloce," at bounding box center [350, 57] width 119 height 30
copy span "Beanz Veloce,"
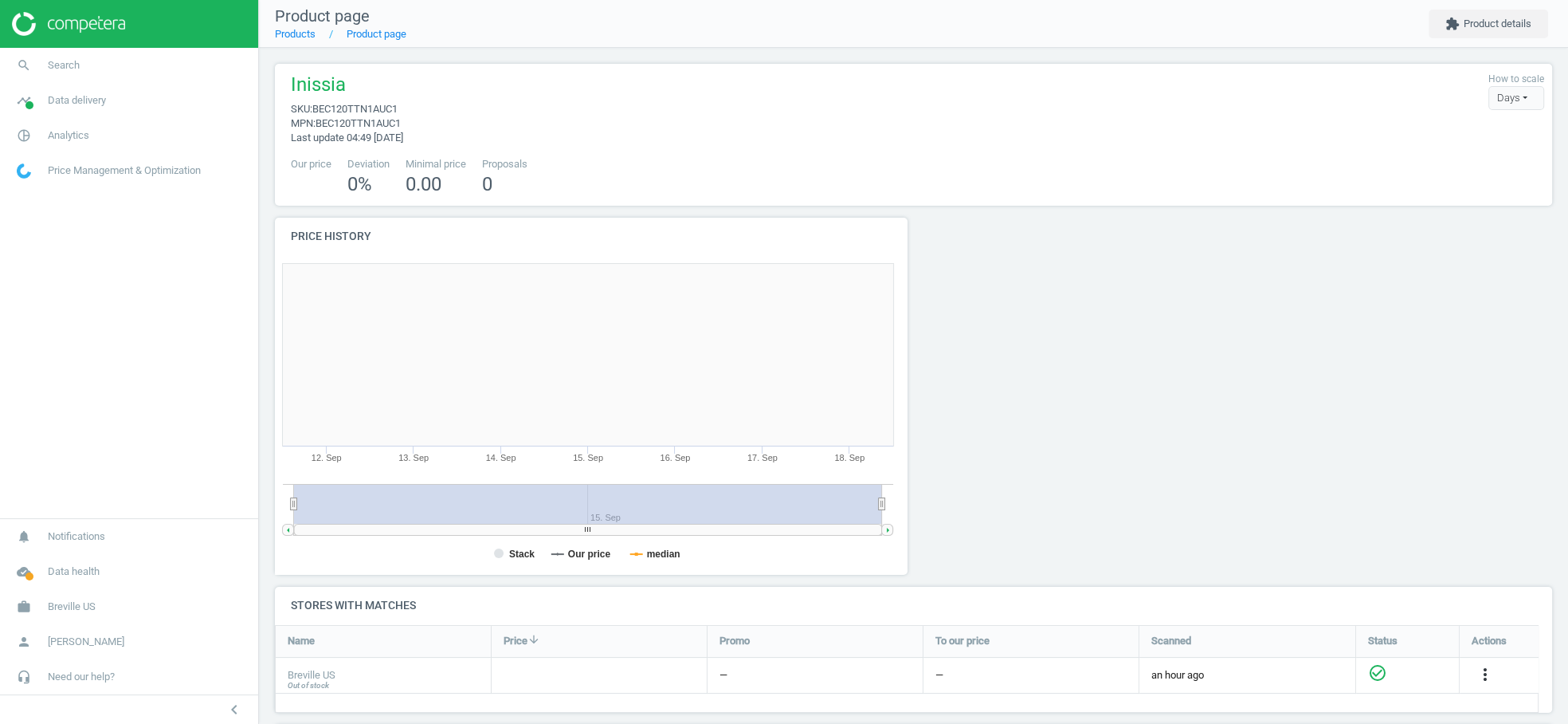
click at [365, 128] on span "BEC120TTN1AUC1" at bounding box center [359, 123] width 85 height 12
copy span "BEC120TTN1AUC1"
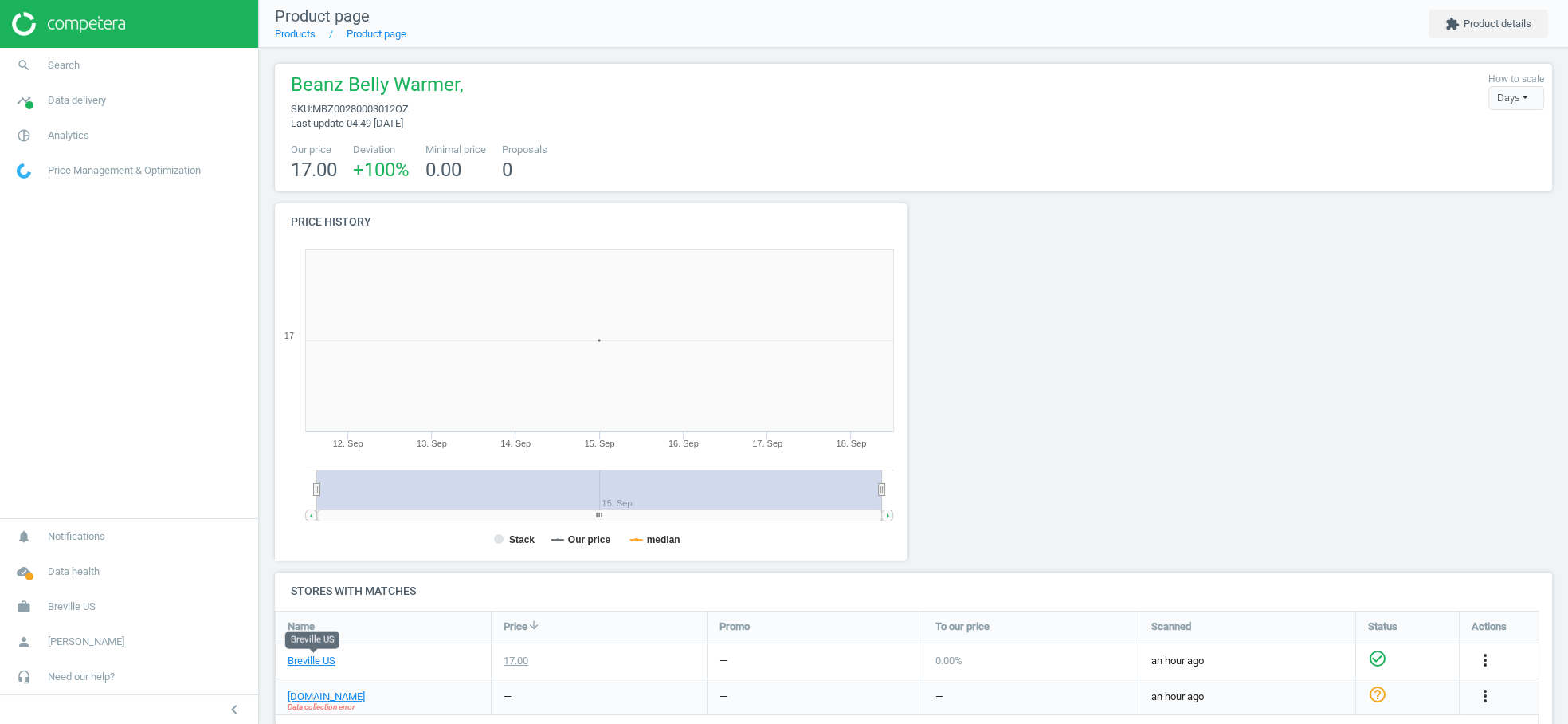
scroll to position [366, 1292]
click at [322, 88] on span "Beanz Belly Warmer," at bounding box center [377, 86] width 172 height 30
copy span "Beanz"
